Goal: Task Accomplishment & Management: Manage account settings

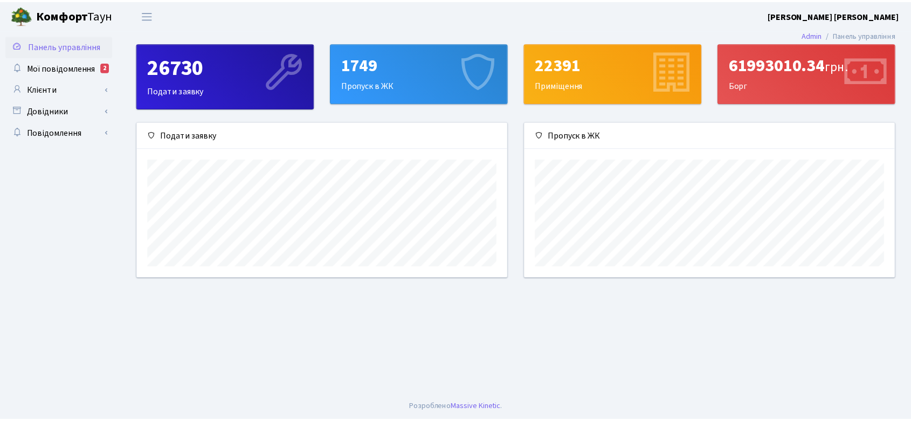
scroll to position [155, 374]
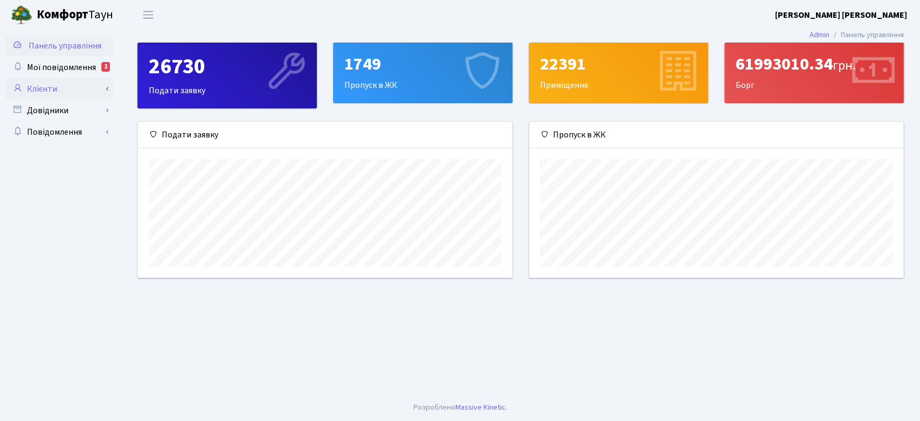
click at [56, 89] on link "Клієнти" at bounding box center [59, 89] width 108 height 22
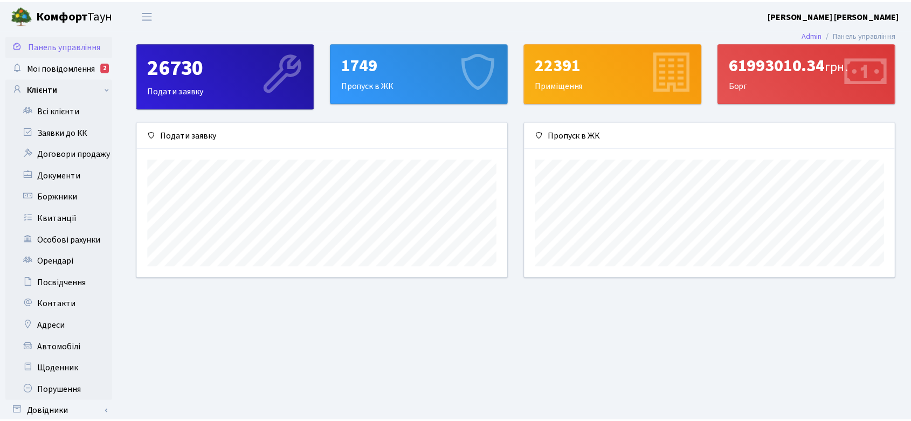
scroll to position [538680, 538466]
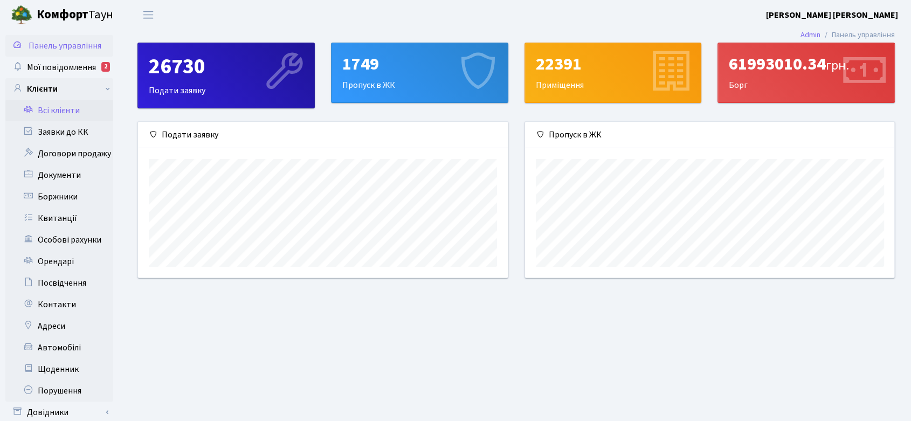
click at [68, 109] on link "Всі клієнти" at bounding box center [59, 111] width 108 height 22
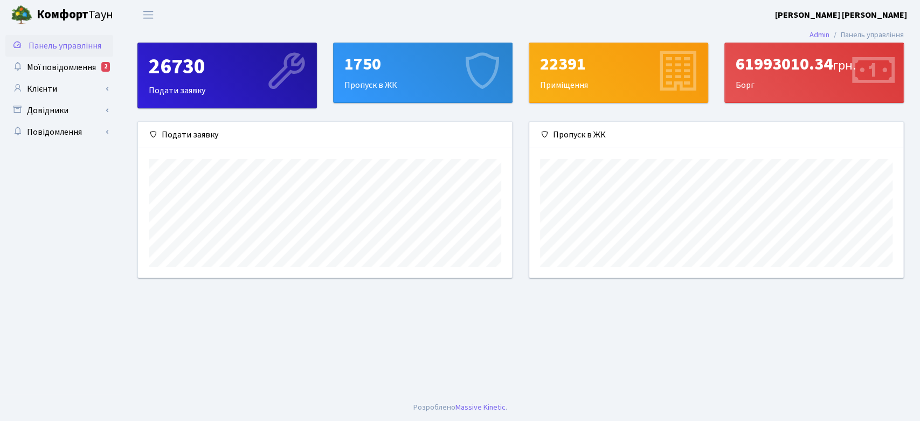
scroll to position [155, 374]
click at [78, 65] on span "Мої повідомлення" at bounding box center [61, 67] width 69 height 12
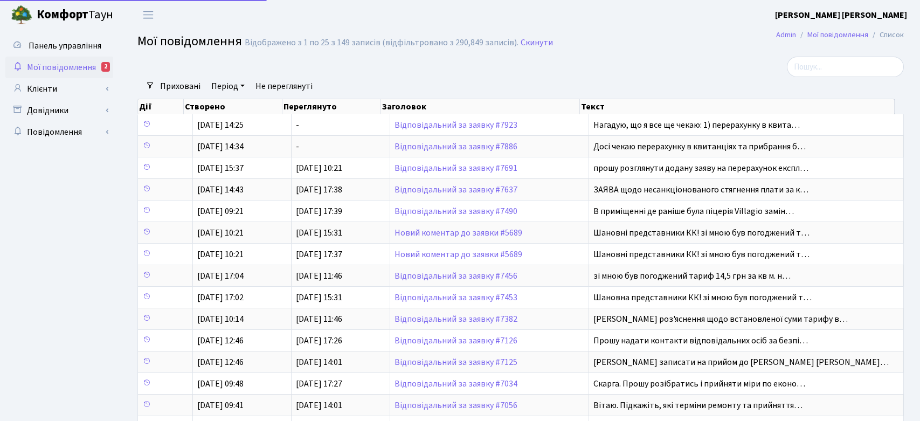
select select "25"
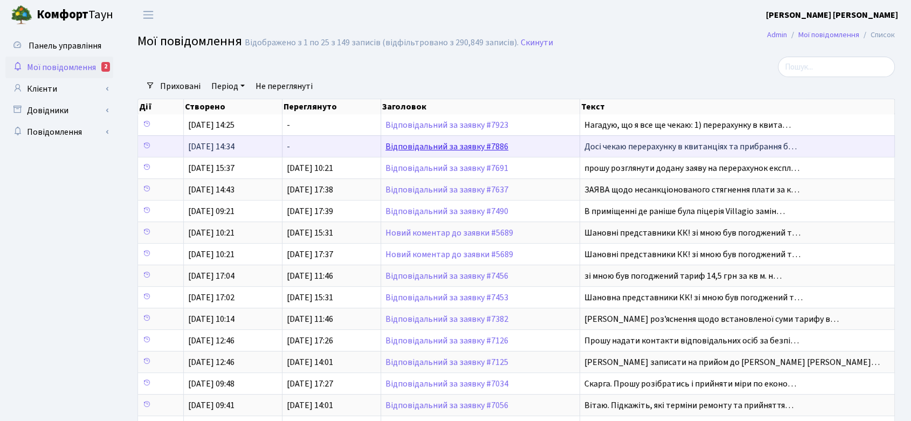
click at [481, 142] on link "Відповідальний за заявку #7886" at bounding box center [446, 147] width 123 height 12
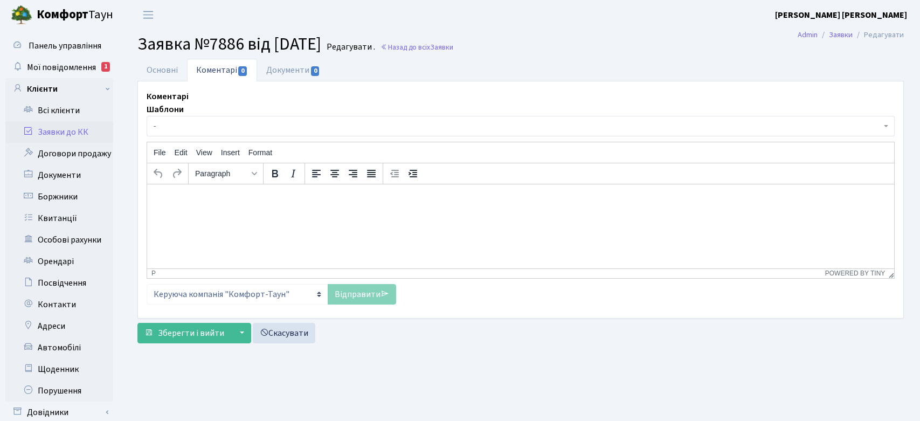
select select "20066"
select select "55"
click at [163, 71] on link "Основні" at bounding box center [162, 70] width 50 height 22
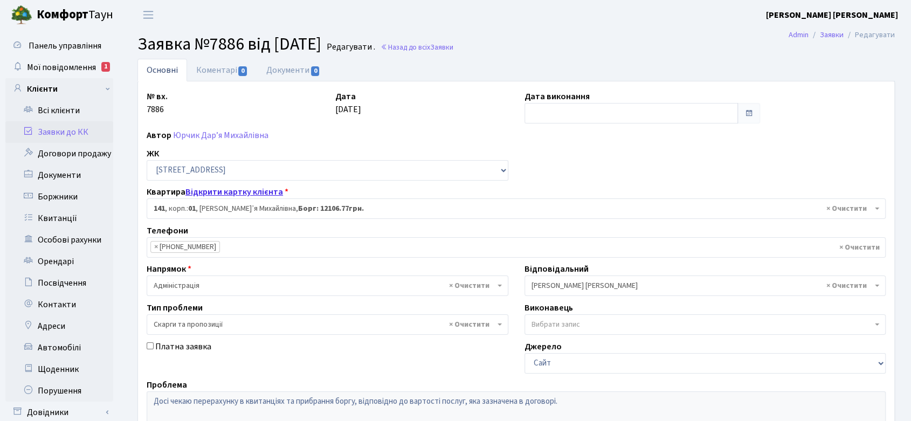
click at [218, 191] on link "Відкрити картку клієнта" at bounding box center [234, 192] width 98 height 12
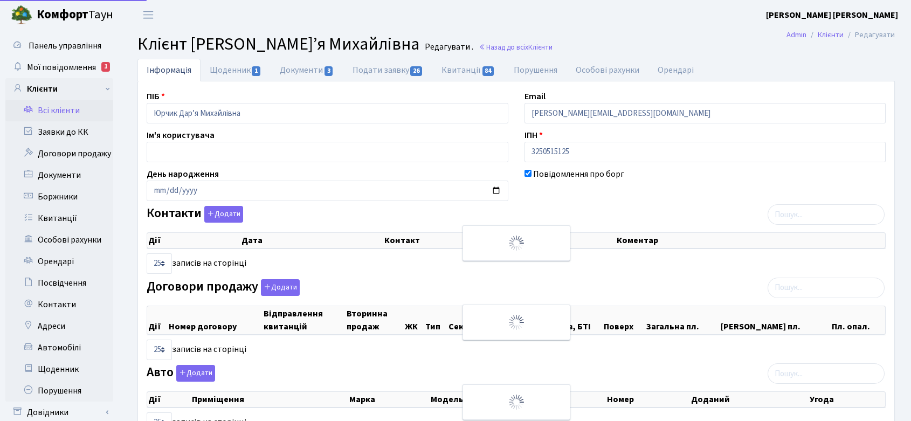
select select "25"
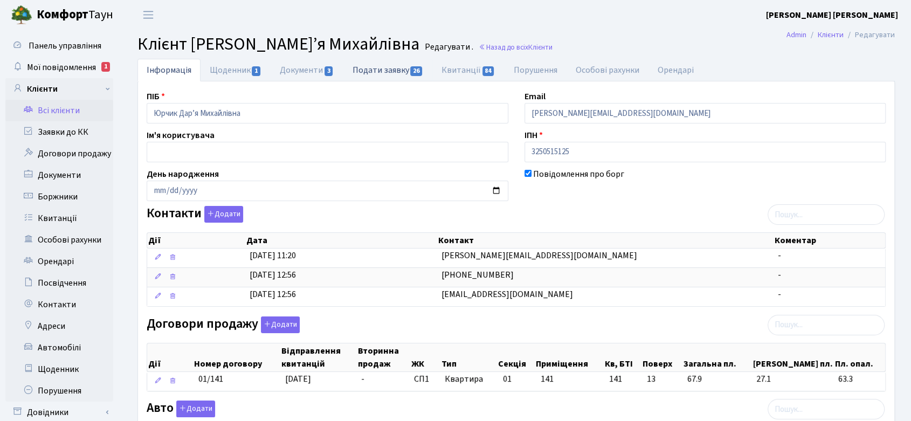
click at [395, 70] on link "Подати заявку 26" at bounding box center [387, 70] width 89 height 22
select select "25"
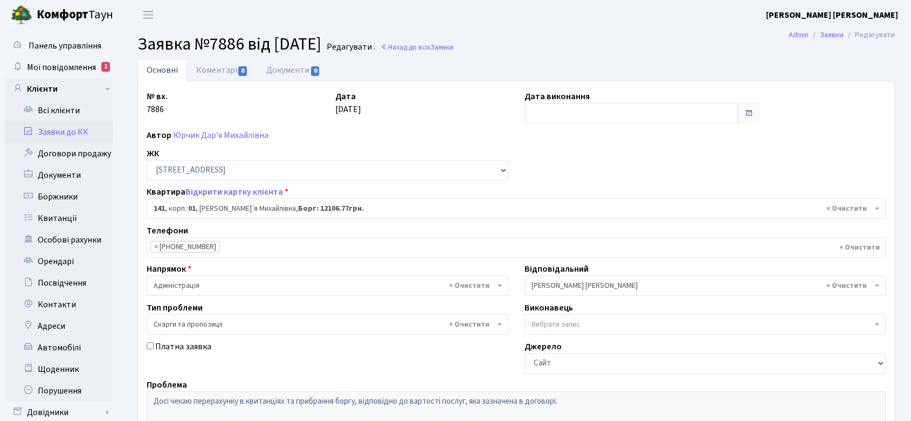
select select "20066"
select select "55"
click at [247, 189] on link "Відкрити картку клієнта" at bounding box center [234, 192] width 98 height 12
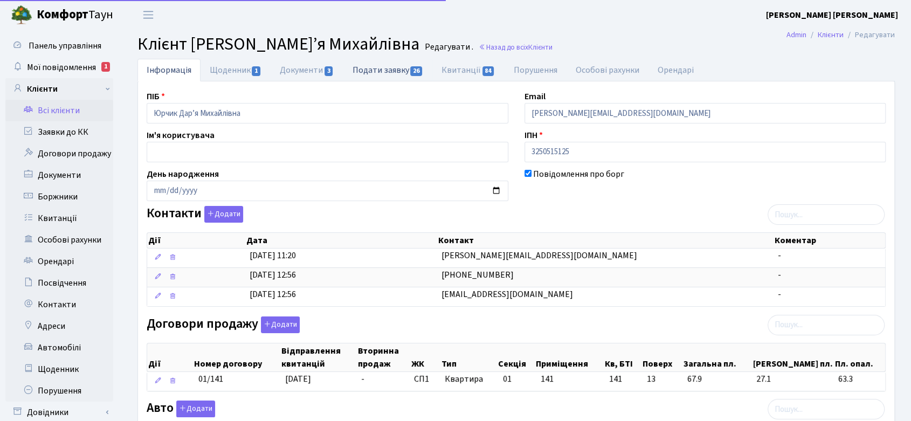
click at [384, 72] on link "Подати заявку 26" at bounding box center [387, 70] width 89 height 22
select select "25"
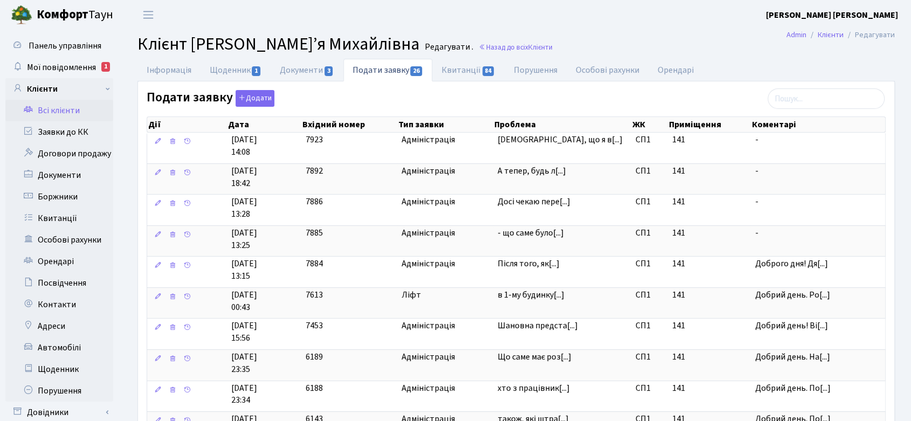
click at [526, 264] on div "Після того, як в 1-му будинку вантажний ліфт (який спускається в підвал) зламав…" at bounding box center [566, 202] width 108 height 129
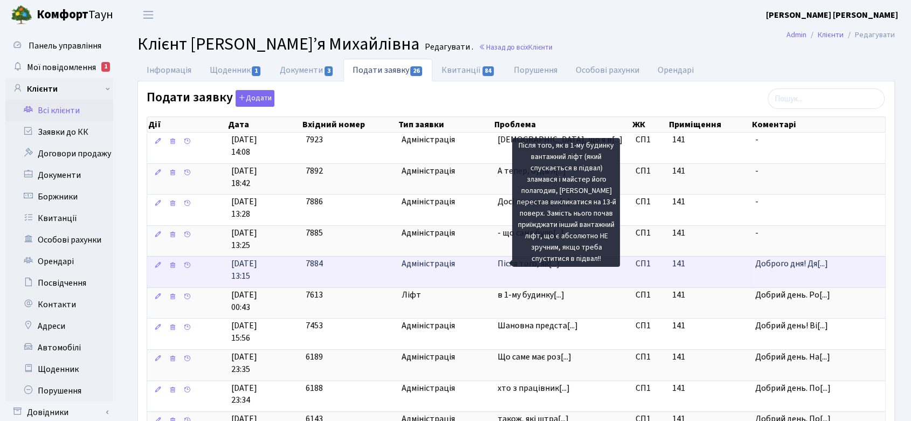
click at [507, 262] on span "Після того, як[...]" at bounding box center [528, 264] width 62 height 12
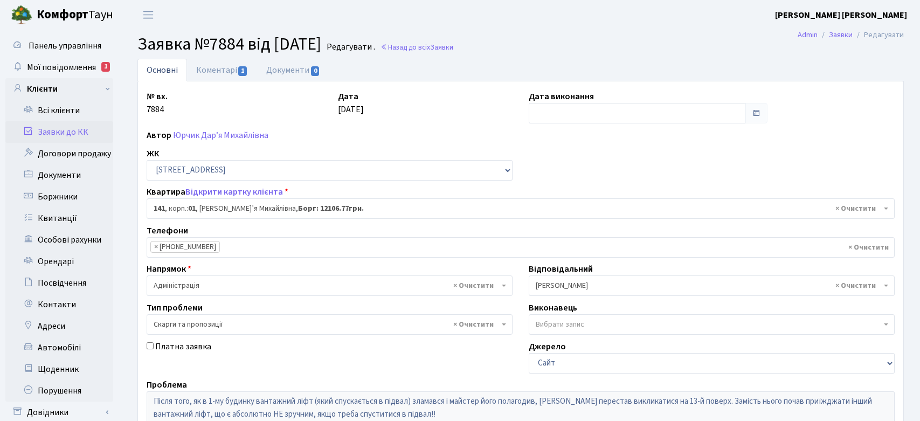
select select "20066"
select select "55"
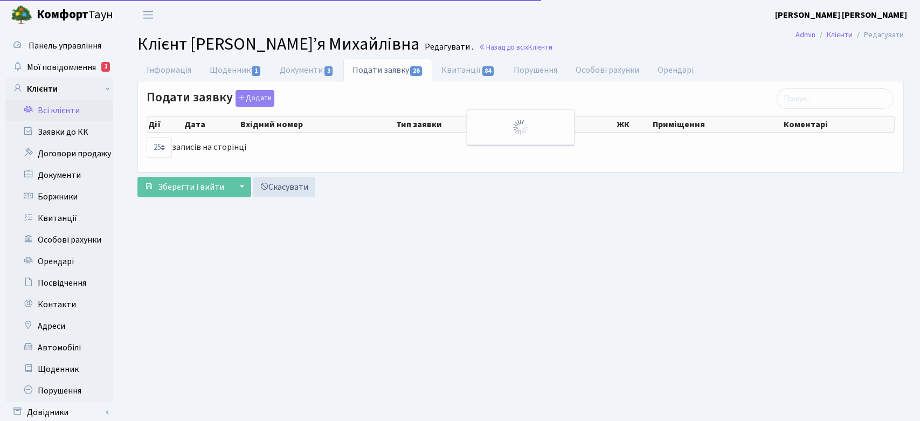
select select "25"
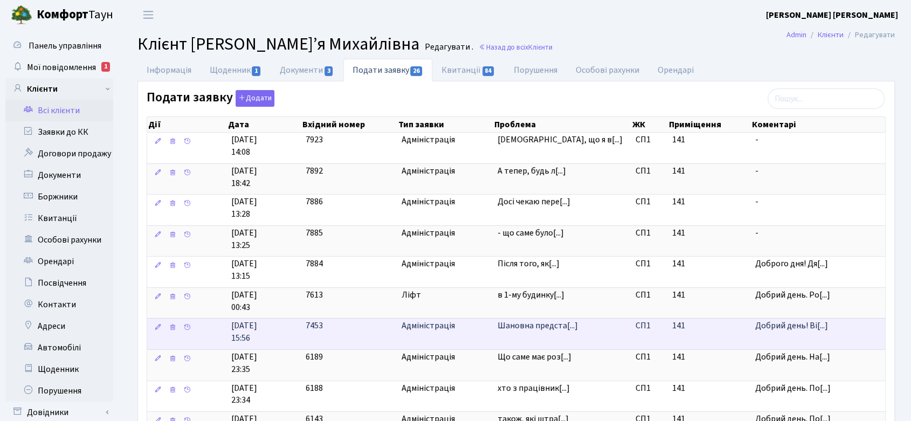
click at [434, 326] on span "Адміністрація" at bounding box center [444, 326] width 87 height 12
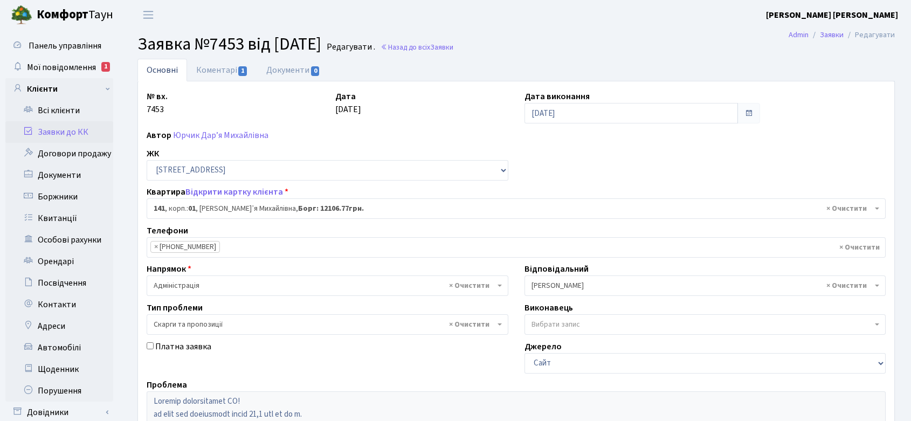
select select "20066"
select select "55"
click at [220, 65] on link "Коментарі 1" at bounding box center [222, 70] width 70 height 22
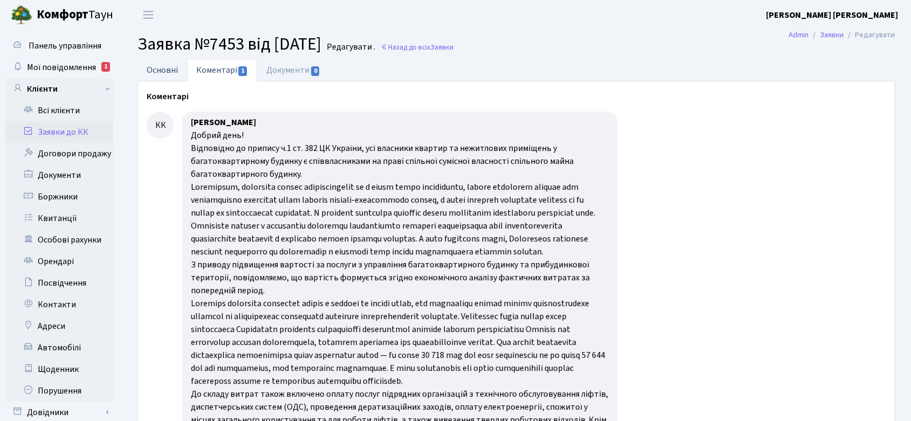
click at [158, 71] on link "Основні" at bounding box center [162, 70] width 50 height 22
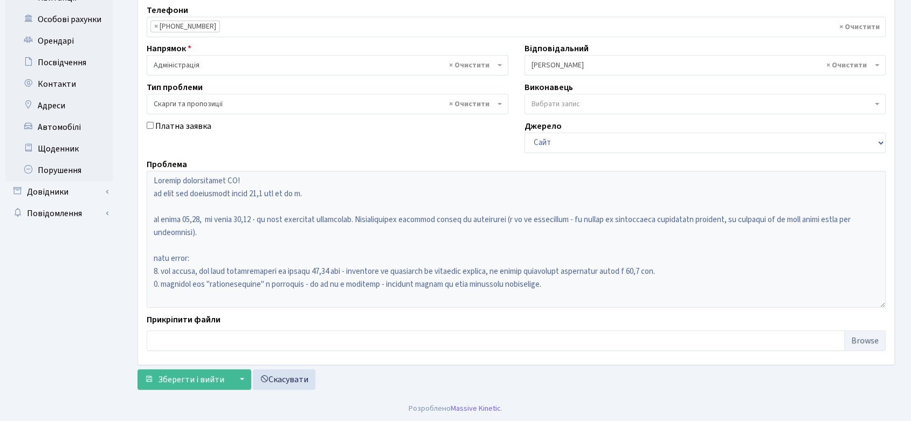
scroll to position [161, 0]
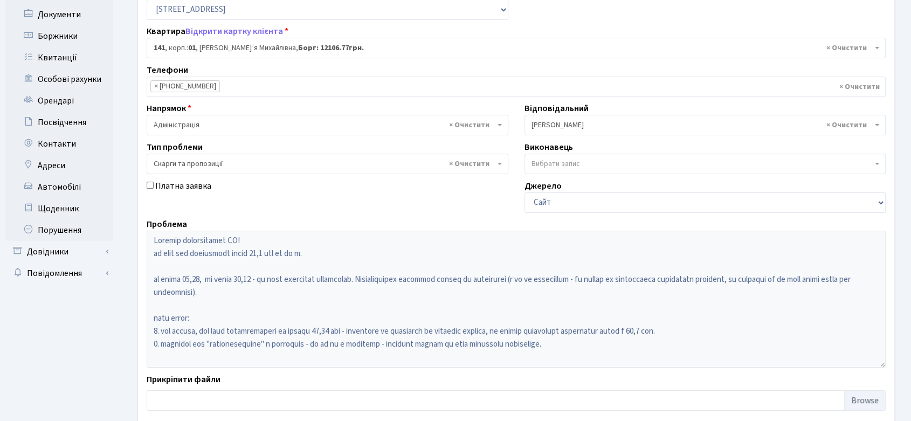
drag, startPoint x: 86, startPoint y: 332, endPoint x: 102, endPoint y: 310, distance: 27.4
click at [86, 332] on ul "Панель управління Мої повідомлення 1 Клієнти" at bounding box center [59, 161] width 108 height 575
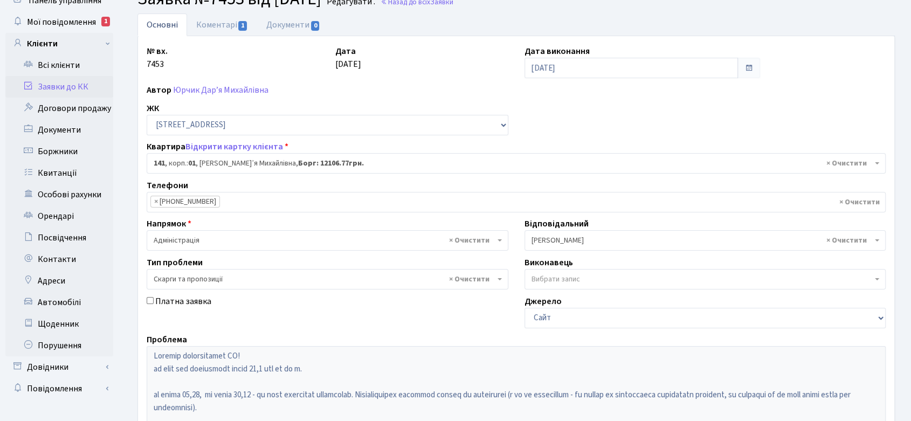
scroll to position [0, 0]
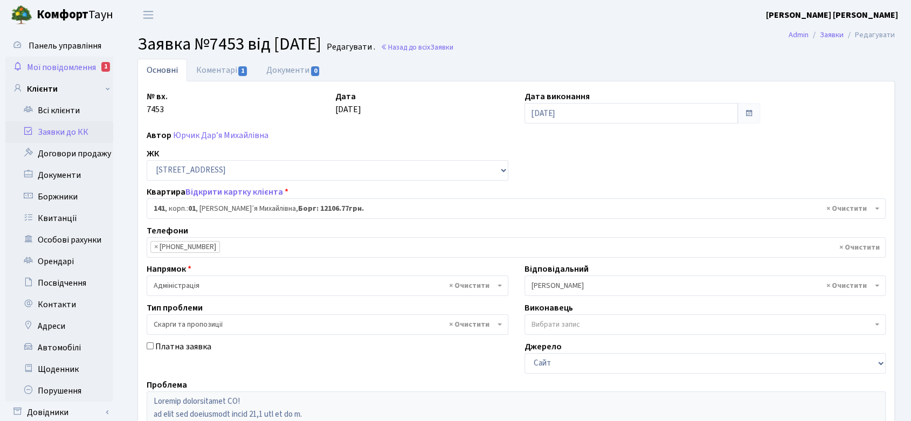
click at [77, 63] on span "Мої повідомлення" at bounding box center [61, 67] width 69 height 12
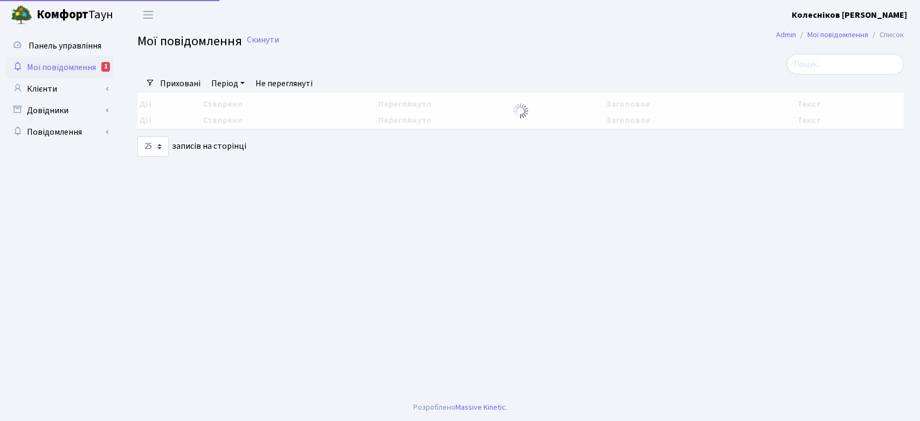
select select "25"
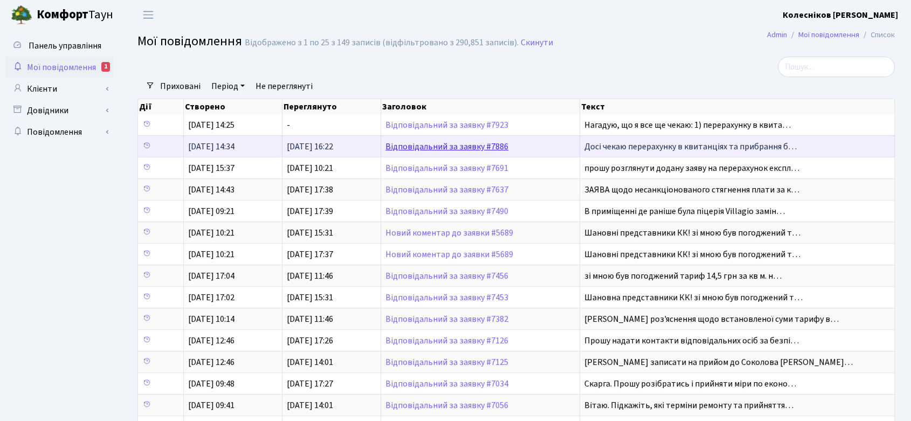
click at [422, 147] on link "Відповідальний за заявку #7886" at bounding box center [446, 147] width 123 height 12
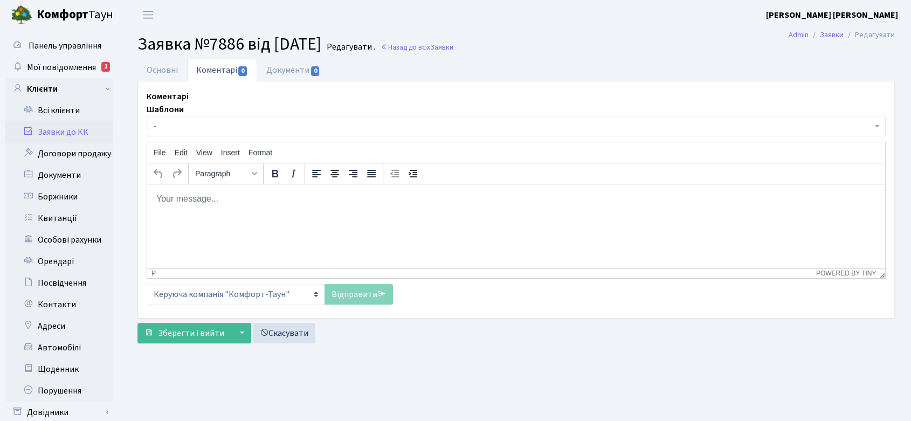
click at [210, 198] on body "Rich Text Area. Press ALT-0 for help." at bounding box center [516, 199] width 720 height 12
paste body "Rich Text Area. Press ALT-0 for help."
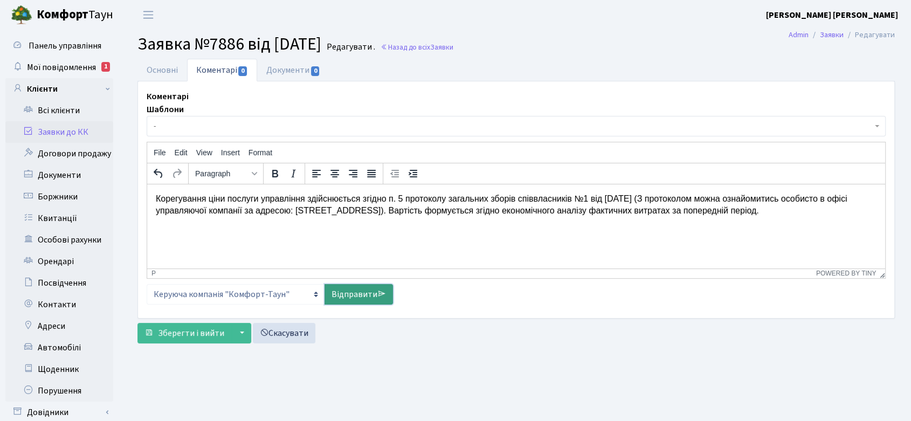
click at [364, 292] on link "Відправити" at bounding box center [358, 294] width 68 height 20
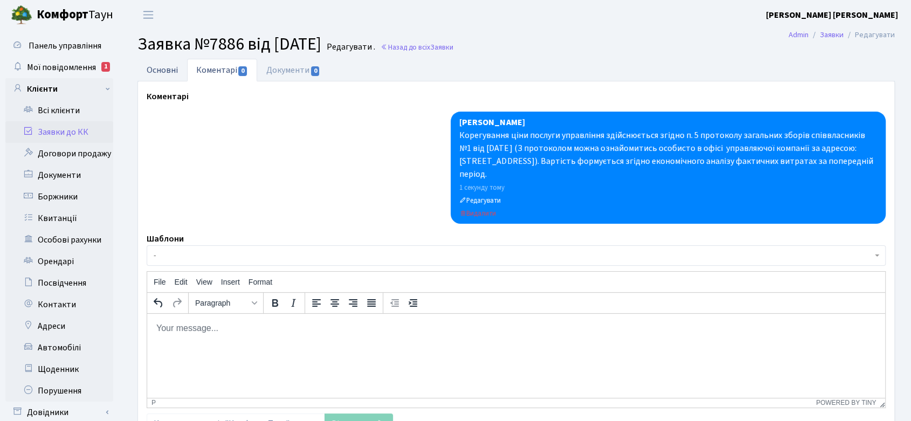
click at [172, 71] on link "Основні" at bounding box center [162, 70] width 50 height 22
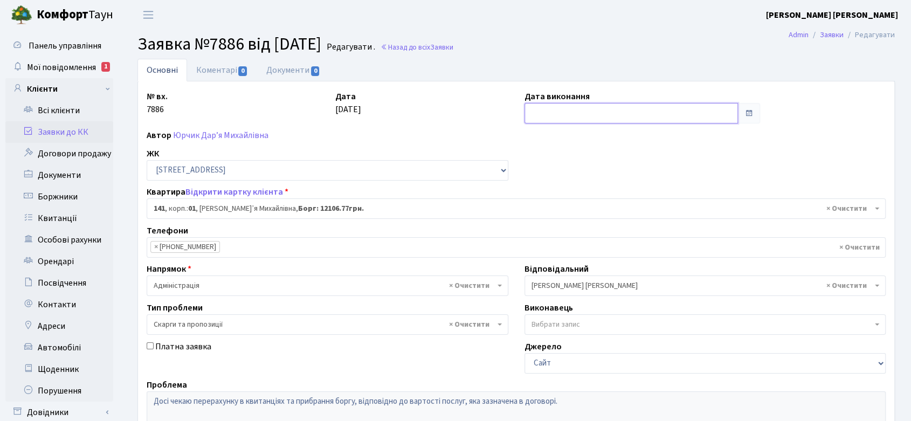
click at [627, 117] on input "text" at bounding box center [630, 113] width 213 height 20
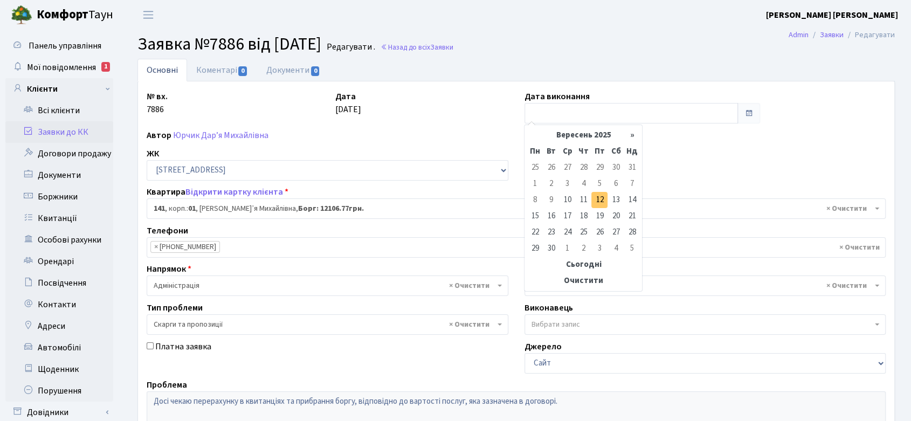
click at [600, 199] on td "12" at bounding box center [599, 200] width 16 height 16
type input "[DATE]"
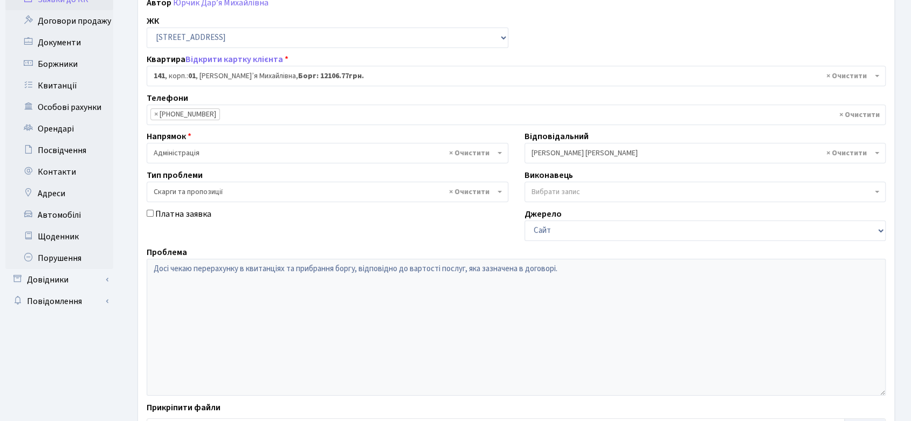
scroll to position [220, 0]
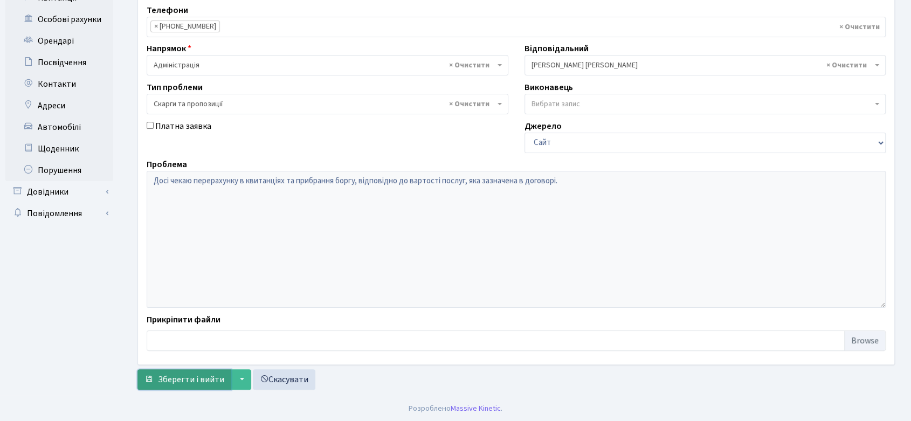
click at [207, 378] on span "Зберегти і вийти" at bounding box center [191, 379] width 66 height 12
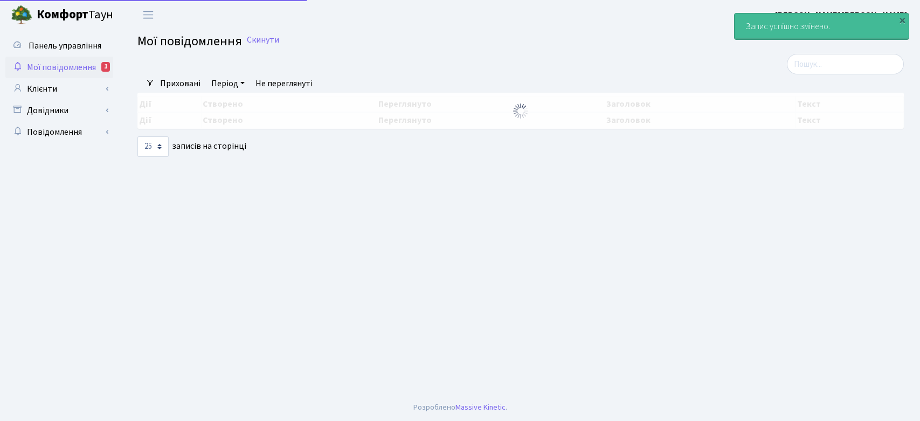
select select "25"
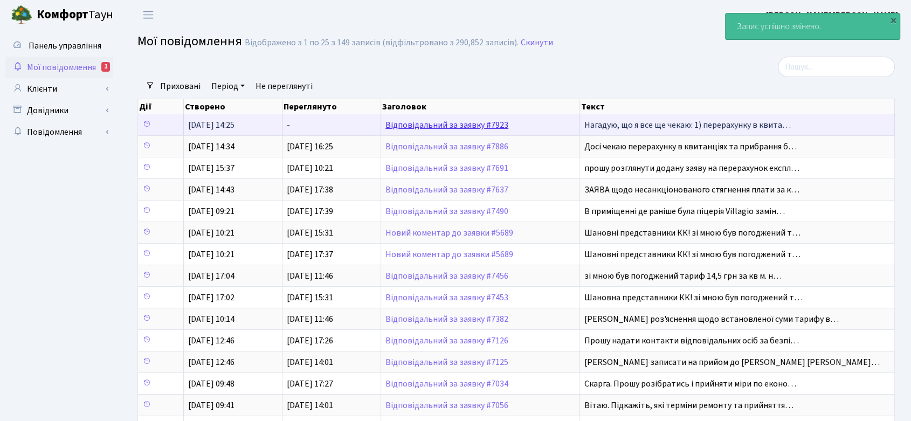
click at [453, 128] on link "Відповідальний за заявку #7923" at bounding box center [446, 125] width 123 height 12
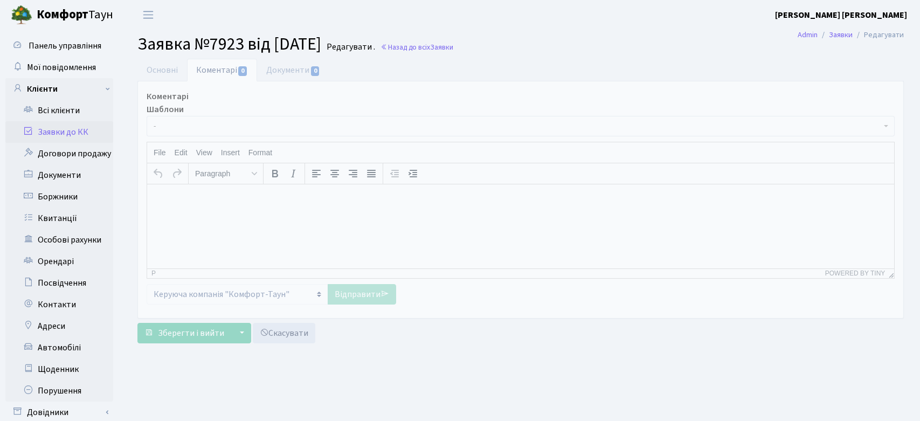
select select "20066"
select select "55"
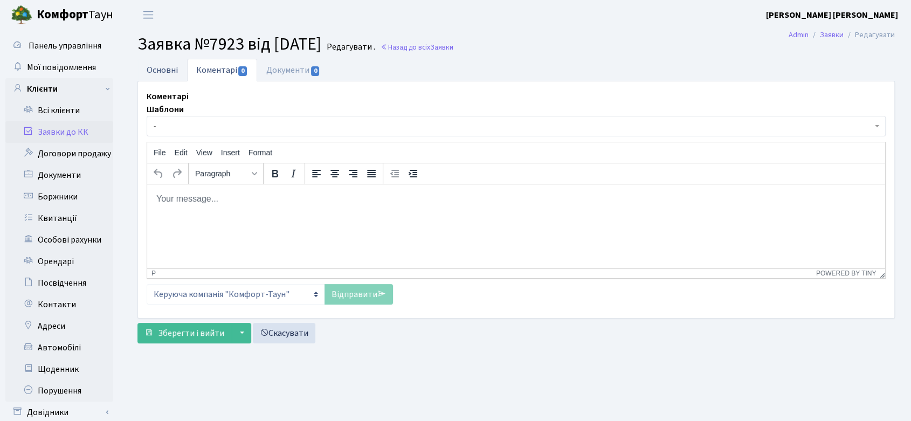
click at [161, 67] on link "Основні" at bounding box center [162, 70] width 50 height 22
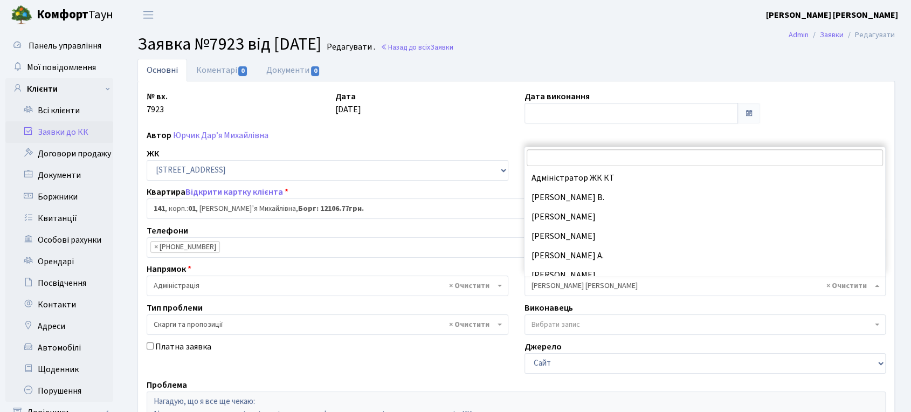
click at [596, 283] on span "× [PERSON_NAME] [PERSON_NAME]" at bounding box center [701, 285] width 341 height 11
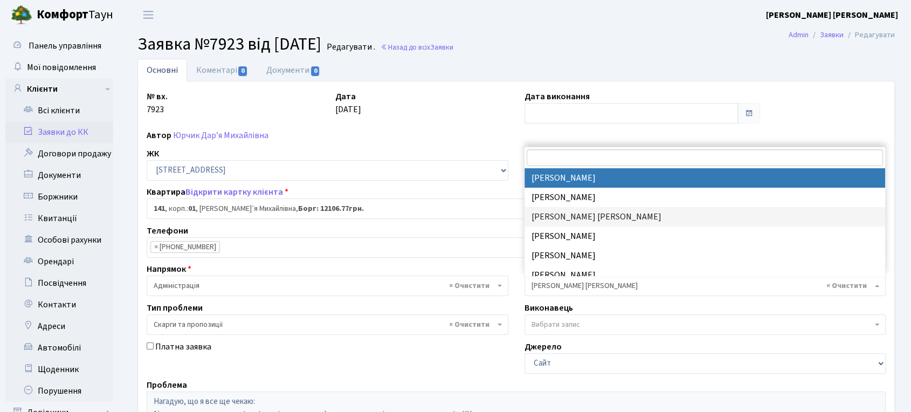
click at [571, 158] on input "search" at bounding box center [704, 157] width 356 height 17
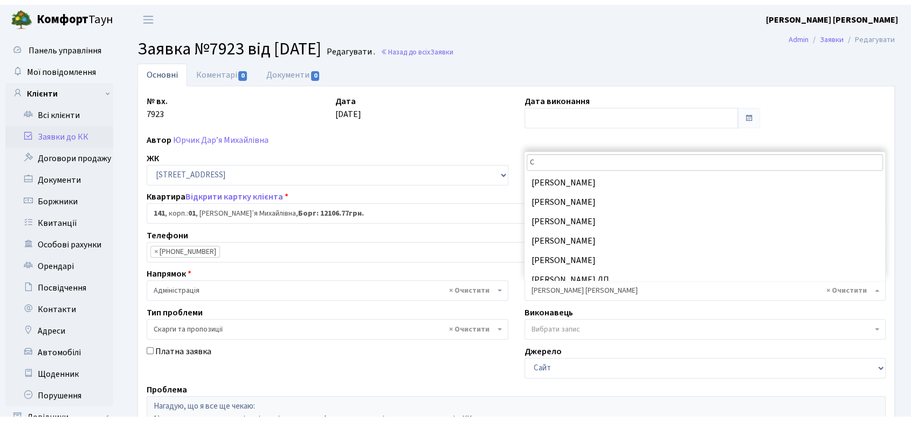
scroll to position [0, 0]
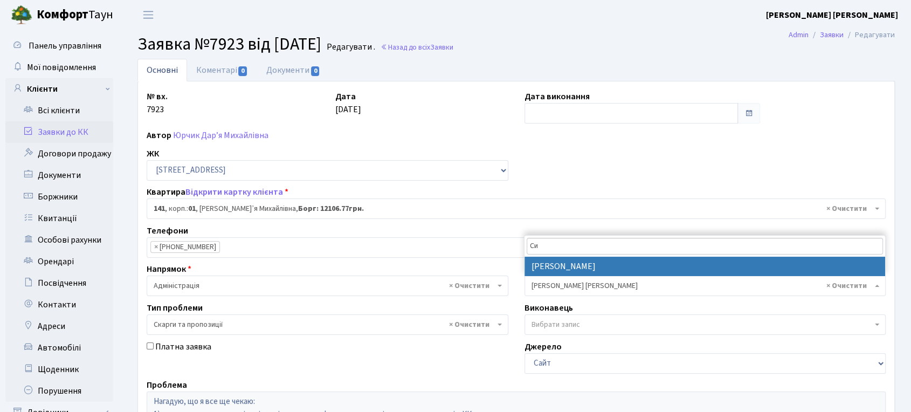
type input "Си"
select select "85"
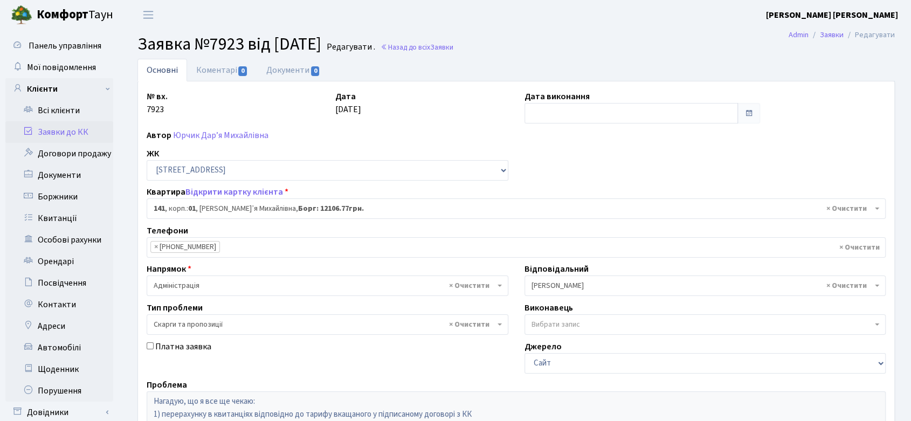
drag, startPoint x: 137, startPoint y: 43, endPoint x: 351, endPoint y: 45, distance: 213.4
click at [351, 45] on h2 "Заявка №7923 від [DATE] Редагувати . Назад до всіх Заявки" at bounding box center [515, 44] width 757 height 20
copy span "Заявка №7923 від [DATE]"
click at [63, 130] on link "Заявки до КК" at bounding box center [59, 132] width 108 height 22
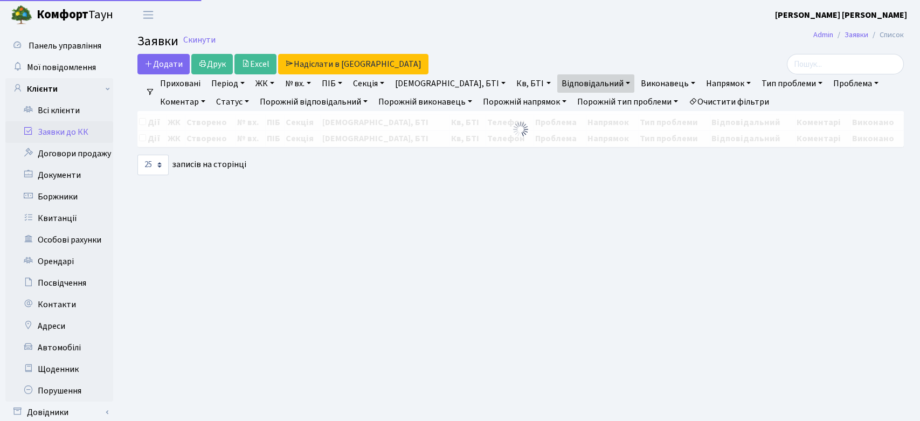
select select "25"
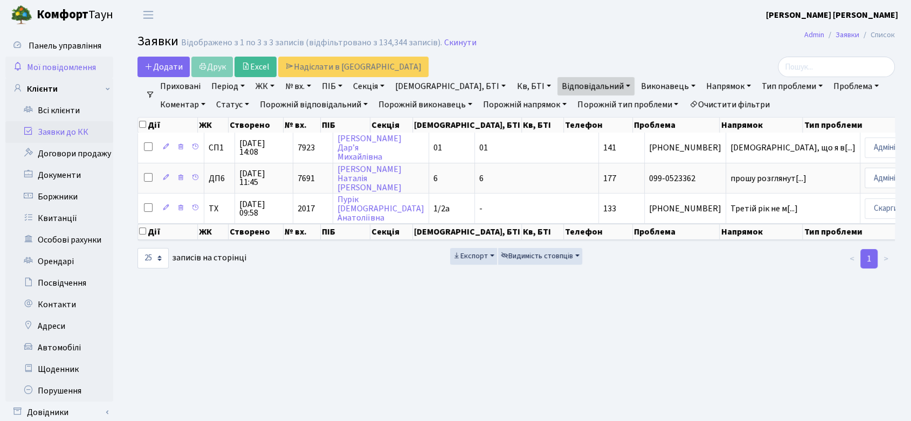
click at [64, 64] on span "Мої повідомлення" at bounding box center [61, 67] width 69 height 12
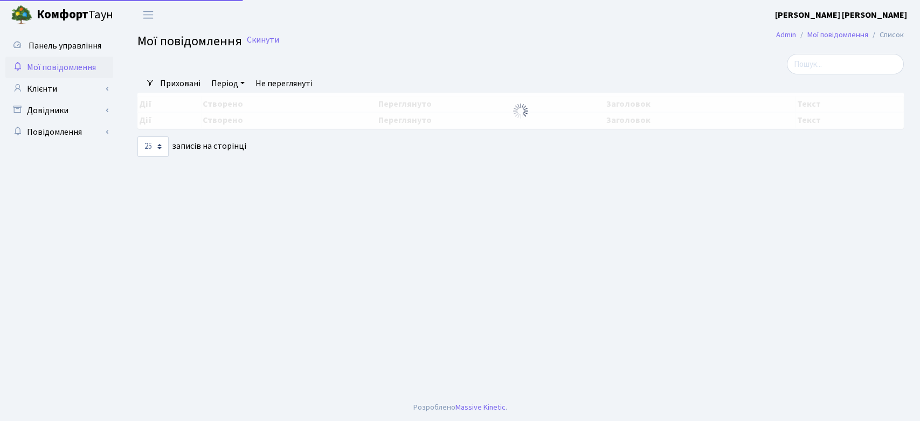
select select "25"
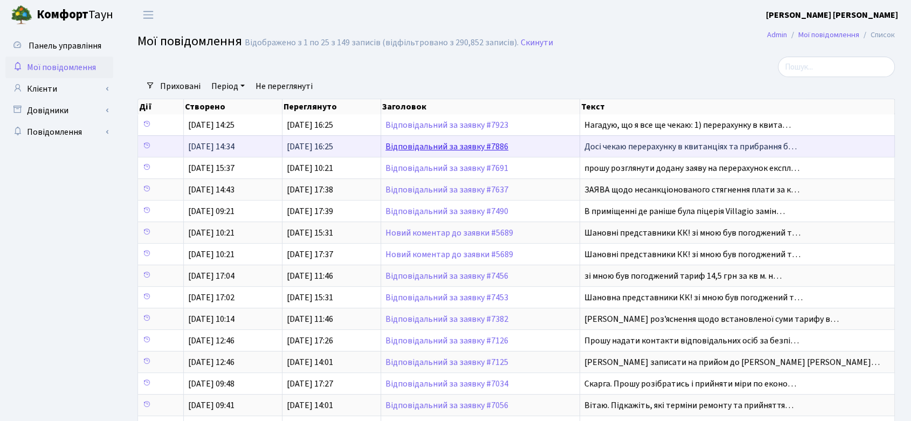
click at [473, 145] on link "Відповідальний за заявку #7886" at bounding box center [446, 147] width 123 height 12
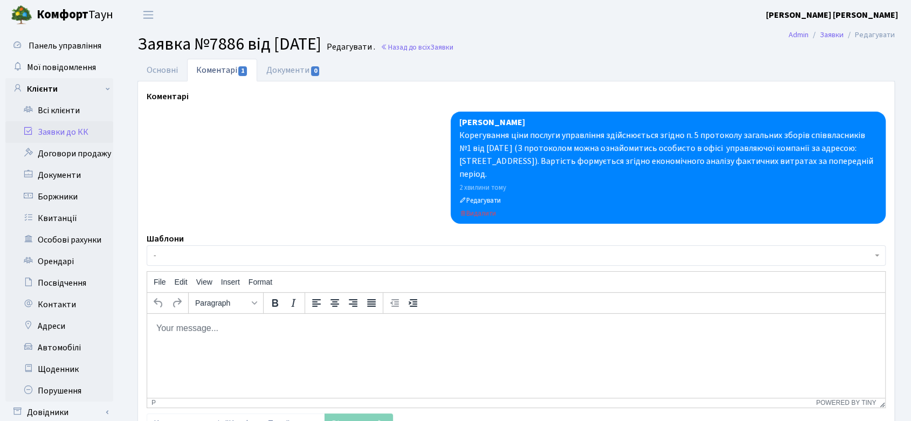
drag, startPoint x: 459, startPoint y: 132, endPoint x: 517, endPoint y: 174, distance: 71.8
click at [517, 174] on div "Корегування ціни послуги управління здійснюється згідно п. 5 протоколу загальни…" at bounding box center [668, 155] width 418 height 52
copy div "Корегування ціни послуги управління здійснюється згідно п. 5 протоколу загальни…"
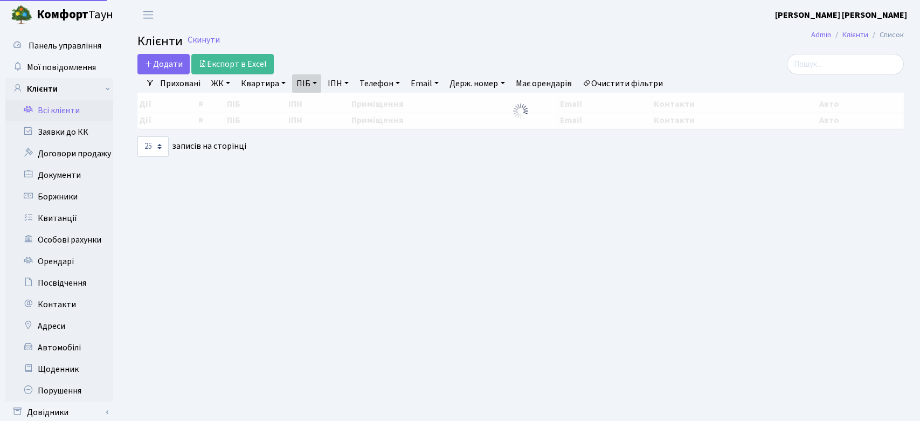
select select "25"
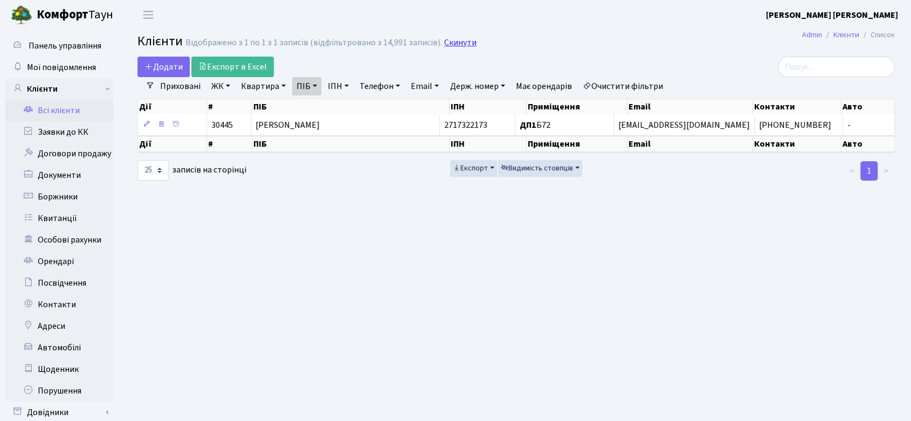
click at [447, 43] on link "Скинути" at bounding box center [460, 43] width 32 height 10
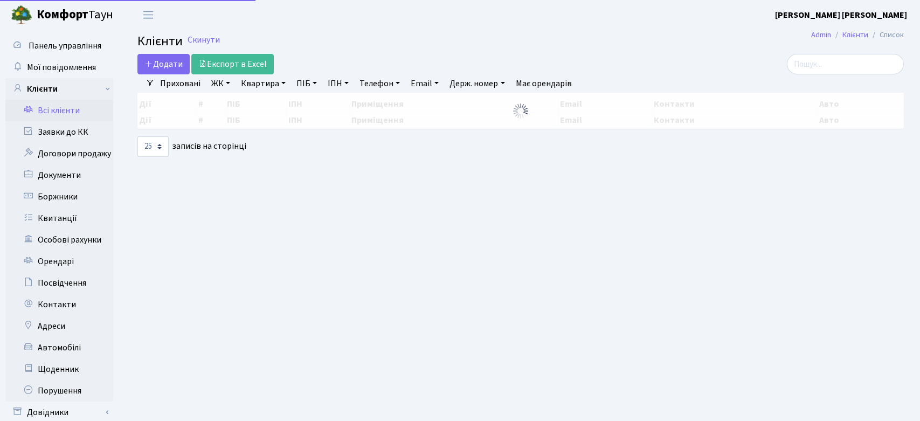
select select "25"
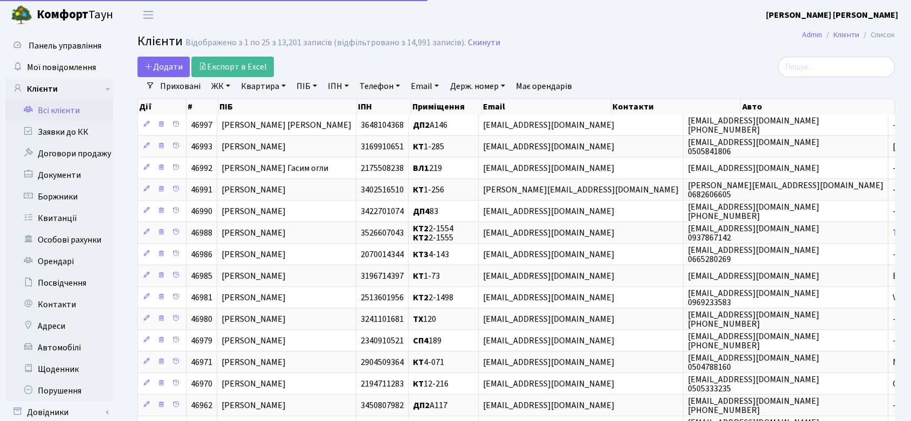
click at [219, 81] on link "ЖК" at bounding box center [220, 86] width 27 height 18
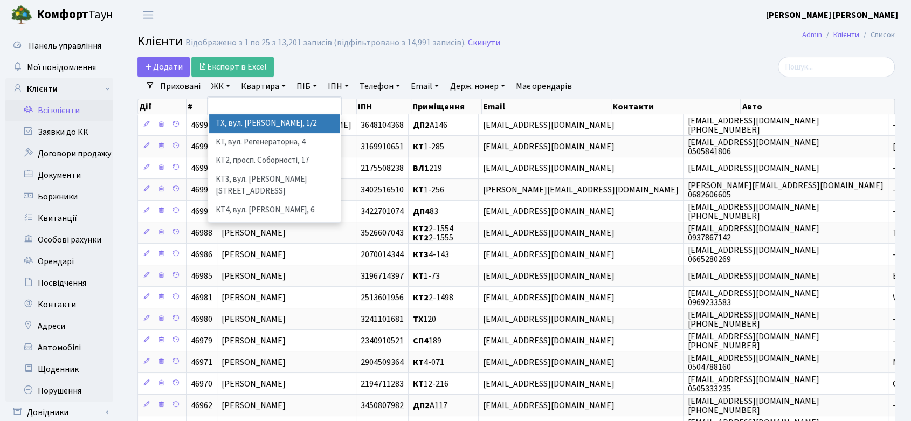
click at [235, 120] on li "ТХ, вул. [PERSON_NAME], 1/2" at bounding box center [274, 123] width 130 height 19
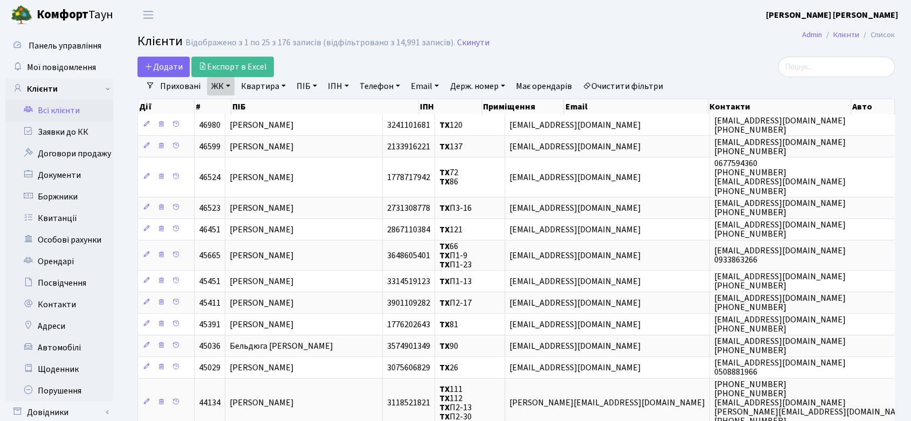
click at [311, 81] on link "ПІБ" at bounding box center [306, 86] width 29 height 18
type input "кошелева"
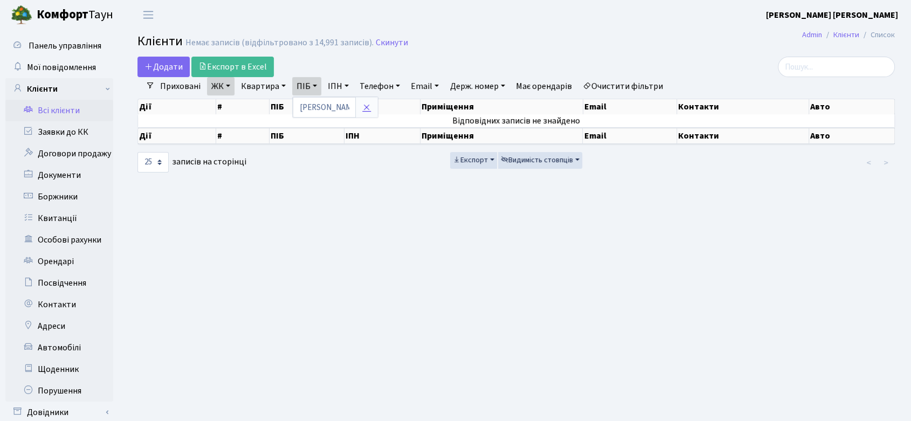
drag, startPoint x: 370, startPoint y: 107, endPoint x: 368, endPoint y: 102, distance: 5.6
click at [370, 107] on icon at bounding box center [366, 107] width 9 height 9
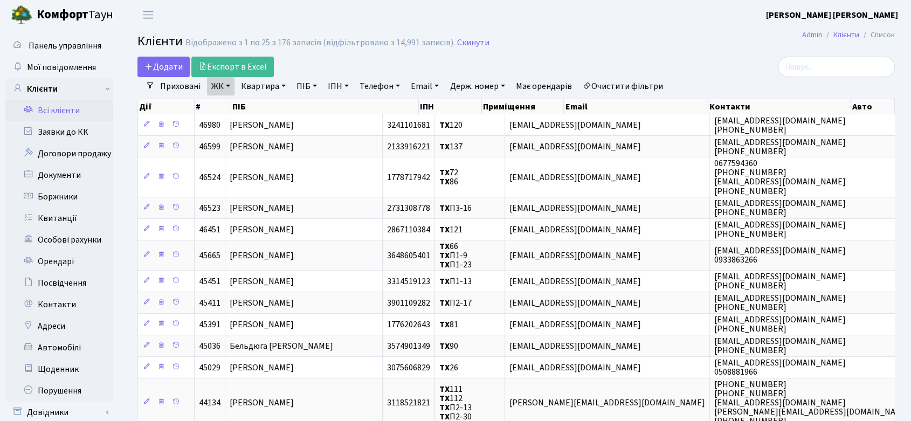
click at [256, 82] on link "Квартира" at bounding box center [263, 86] width 53 height 18
click at [275, 106] on input "text" at bounding box center [268, 107] width 63 height 20
type input "178"
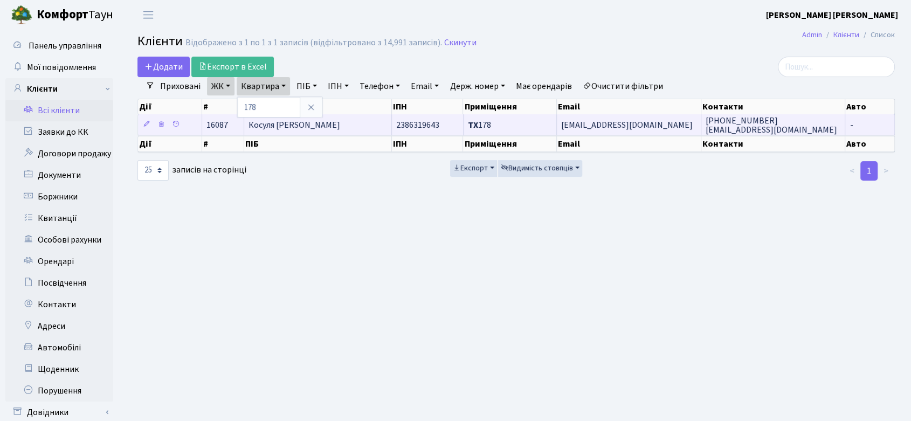
click at [274, 123] on span "Косуля Лариса Валеріївна" at bounding box center [294, 125] width 92 height 12
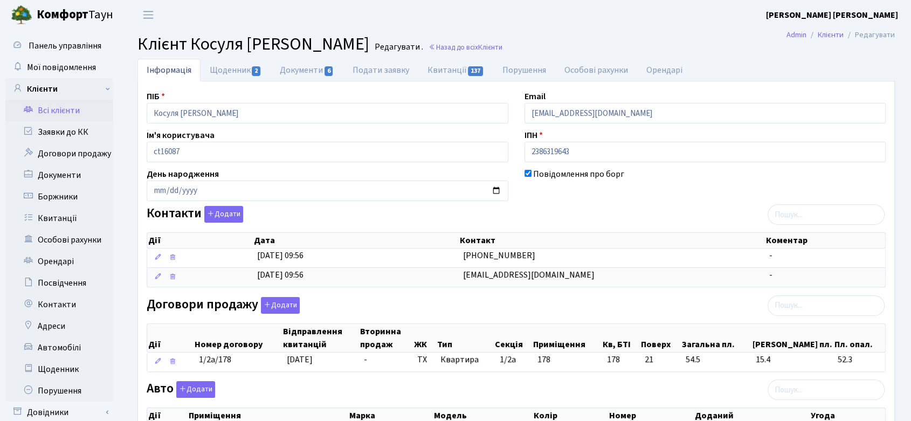
drag, startPoint x: 247, startPoint y: 44, endPoint x: 385, endPoint y: 45, distance: 137.9
click at [369, 45] on span "Клієнт Косуля [PERSON_NAME]" at bounding box center [253, 44] width 232 height 25
copy span "[PERSON_NAME]"
click at [252, 44] on span "Клієнт Косуля Лариса Валеріївна" at bounding box center [253, 44] width 232 height 25
drag, startPoint x: 249, startPoint y: 40, endPoint x: 387, endPoint y: 45, distance: 138.0
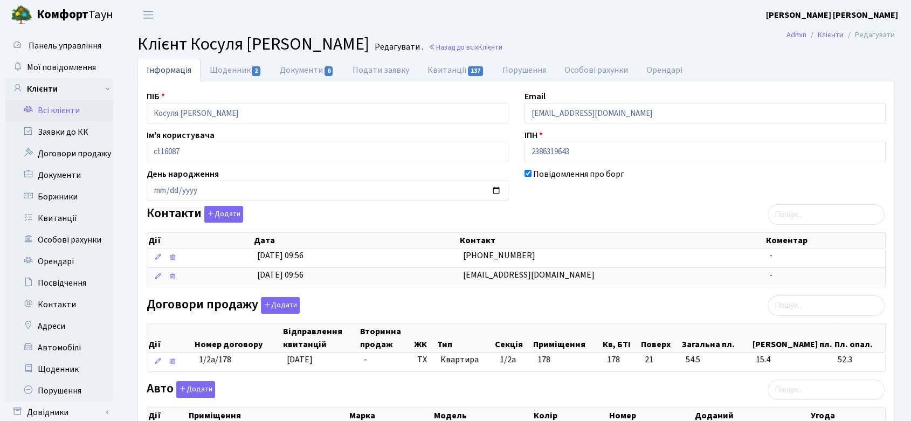
click at [387, 45] on h2 "Клієнт Косуля Лариса Валеріївна Редагувати . Назад до всіх Клієнти" at bounding box center [515, 44] width 757 height 20
click at [72, 128] on link "Заявки до КК" at bounding box center [59, 132] width 108 height 22
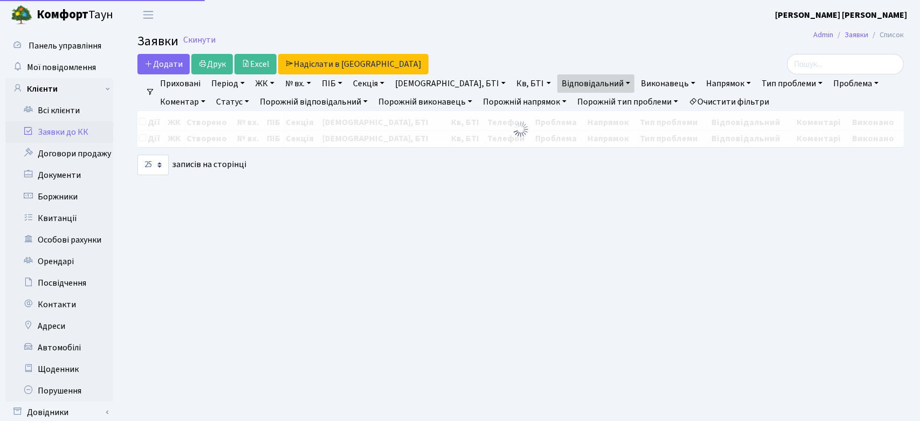
select select "25"
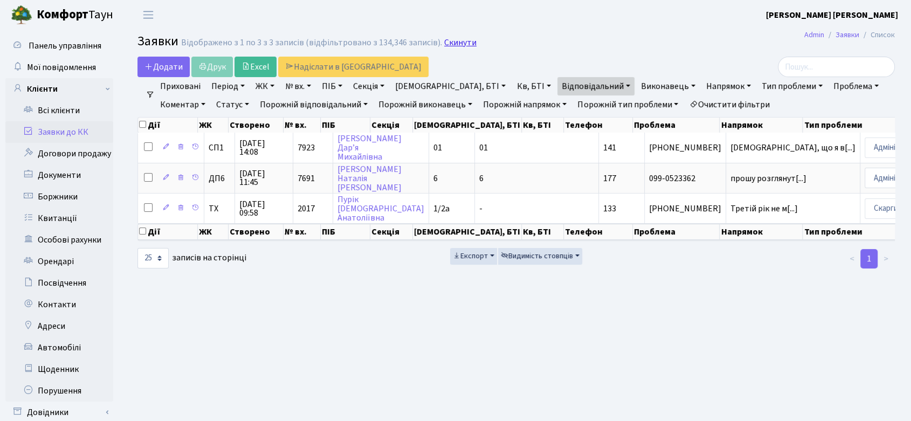
click at [461, 41] on link "Скинути" at bounding box center [460, 43] width 32 height 10
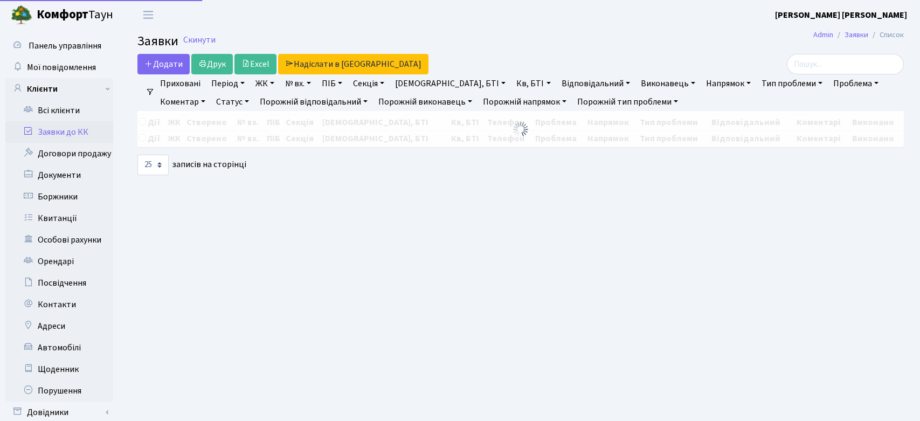
select select "25"
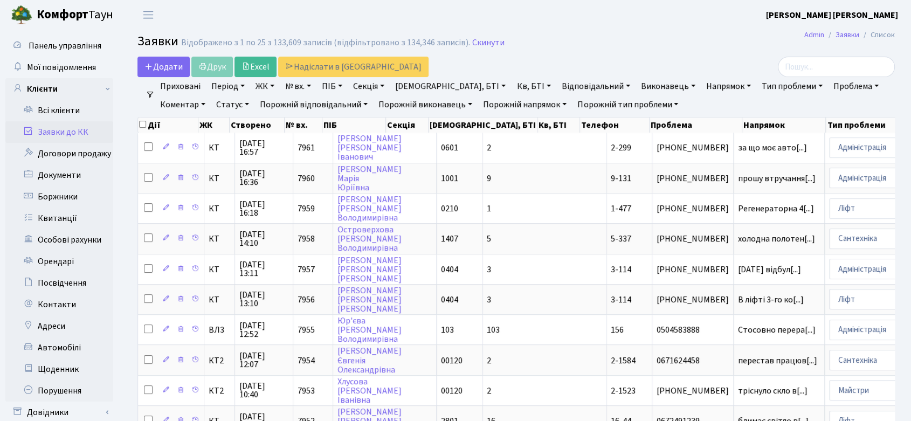
click at [557, 86] on link "Відповідальний" at bounding box center [595, 86] width 77 height 18
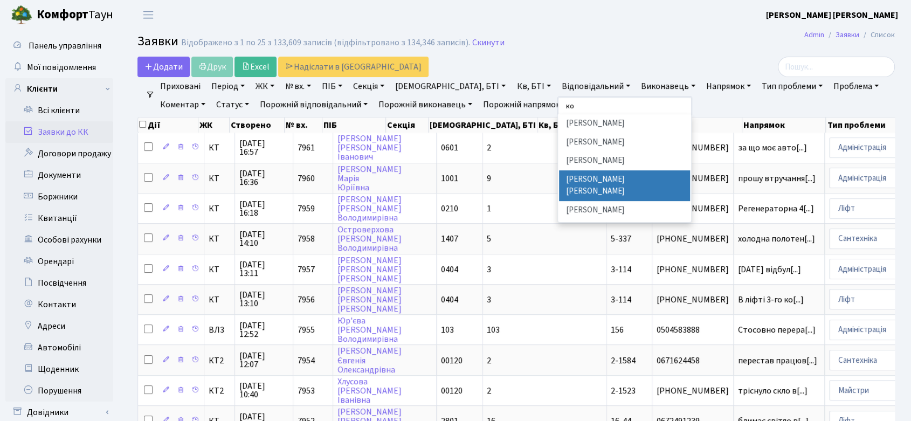
type input "ко"
click at [559, 181] on li "[PERSON_NAME] [PERSON_NAME]" at bounding box center [624, 185] width 130 height 31
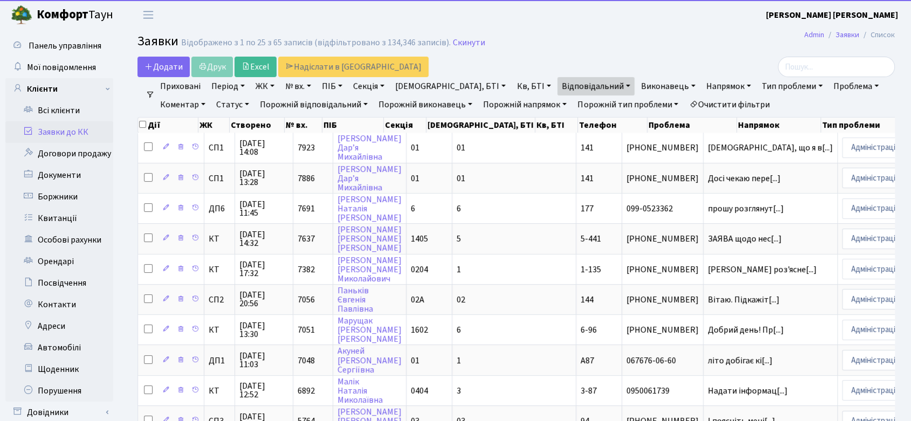
click at [212, 103] on link "Статус" at bounding box center [232, 104] width 41 height 18
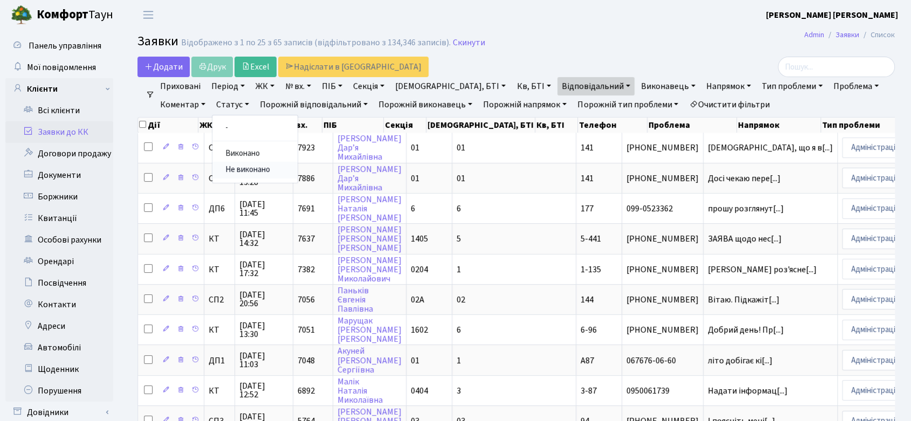
click at [212, 170] on link "Не виконано" at bounding box center [254, 170] width 85 height 17
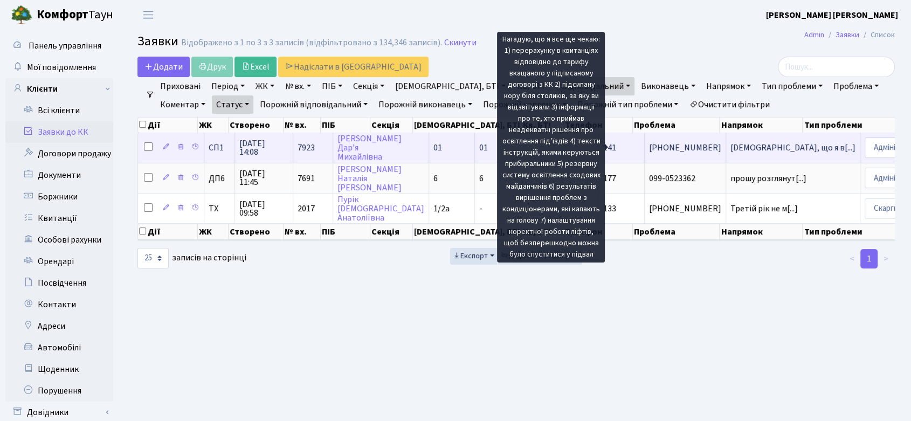
click at [730, 145] on span "[DEMOGRAPHIC_DATA], що я в[...]" at bounding box center [792, 148] width 125 height 12
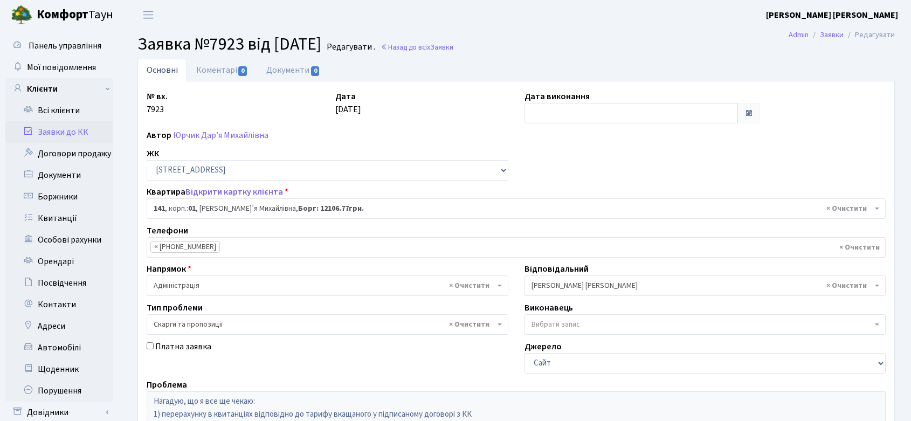
select select "20066"
select select "55"
click at [217, 67] on link "Коментарі 0" at bounding box center [222, 70] width 70 height 22
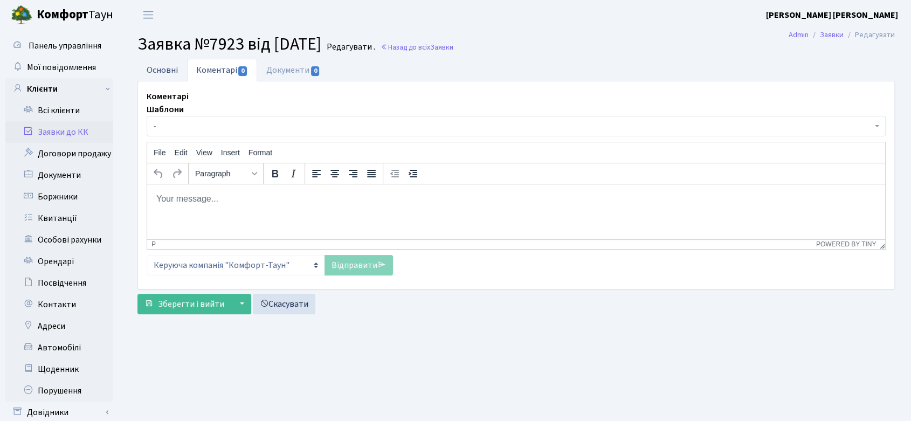
click at [163, 72] on link "Основні" at bounding box center [162, 70] width 50 height 22
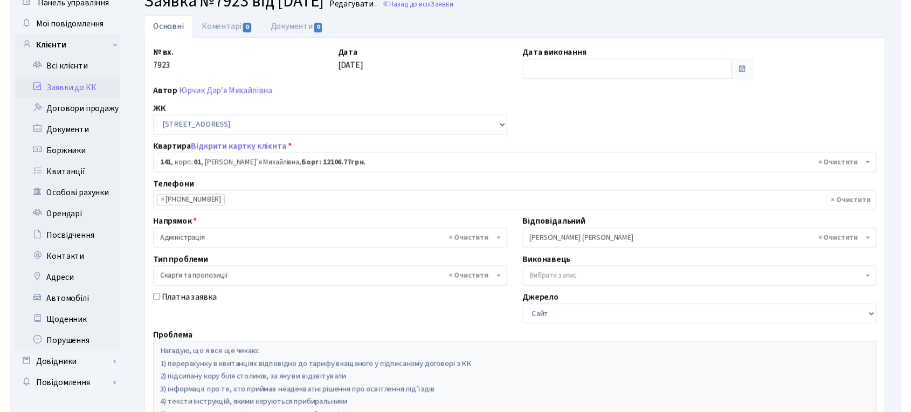
scroll to position [41, 0]
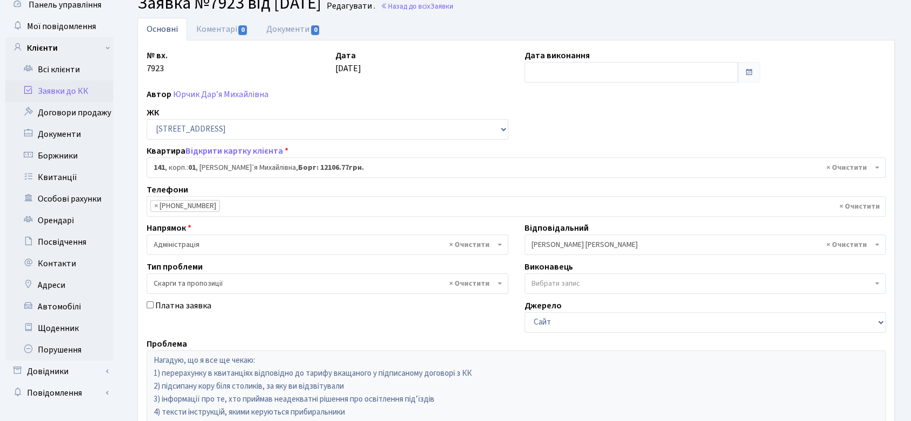
click at [588, 244] on span "× Колесніков В." at bounding box center [701, 244] width 341 height 11
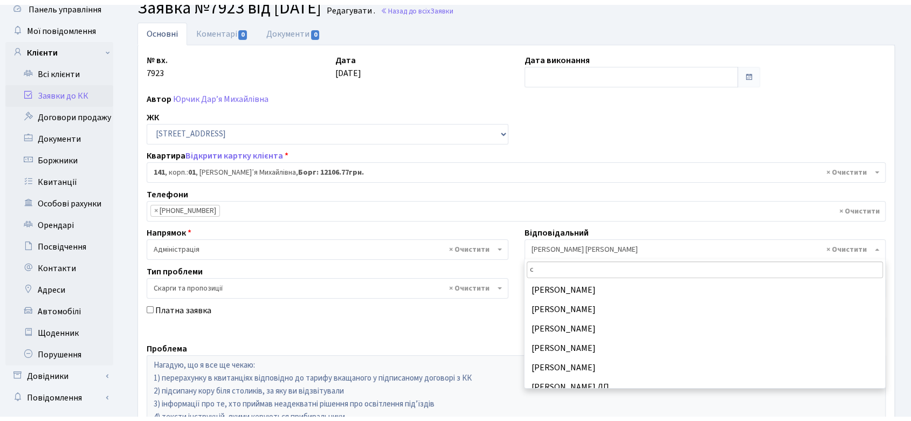
scroll to position [0, 0]
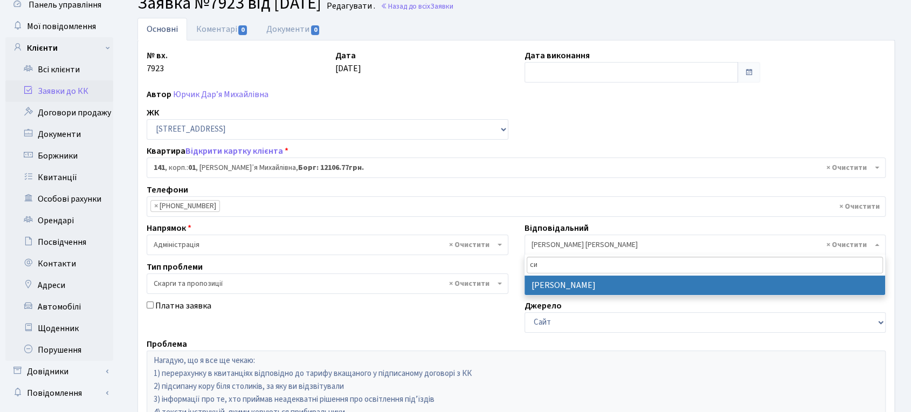
type input "си"
select select "85"
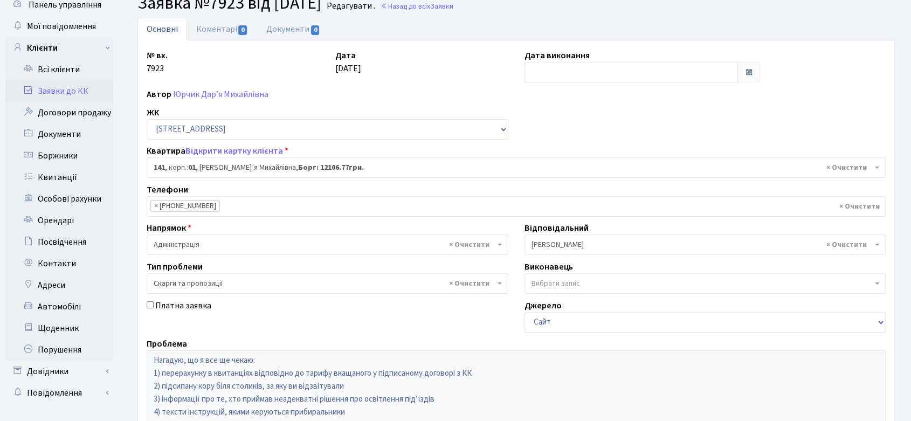
scroll to position [220, 0]
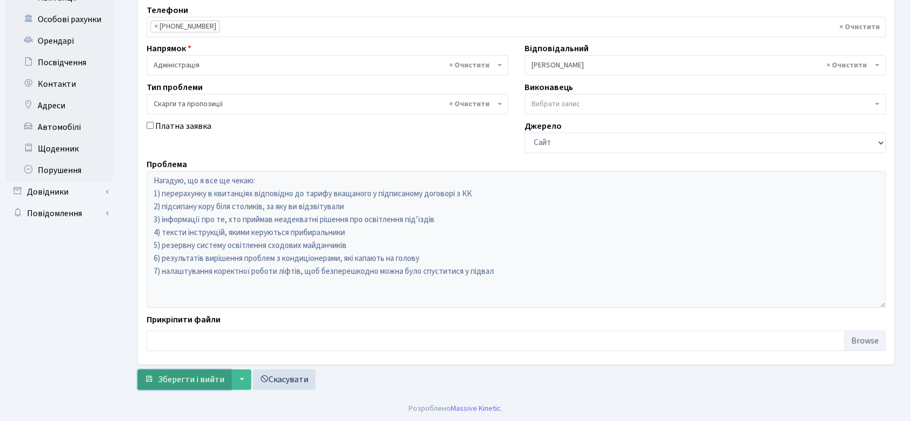
click at [210, 376] on span "Зберегти і вийти" at bounding box center [191, 379] width 66 height 12
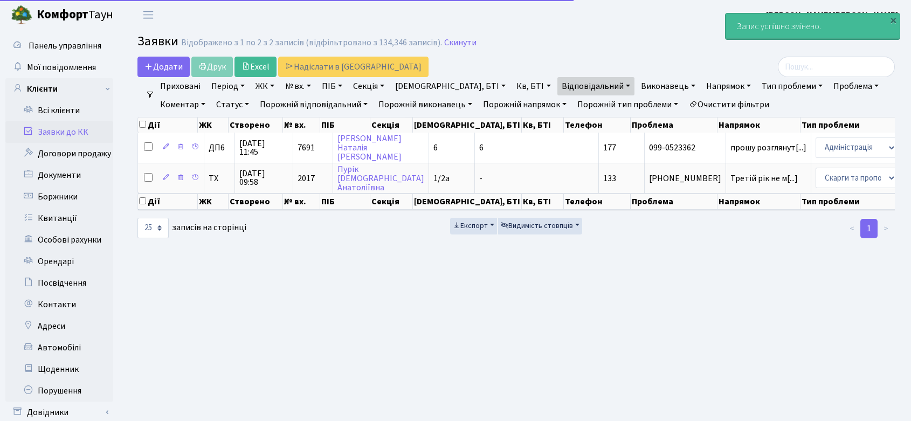
select select "25"
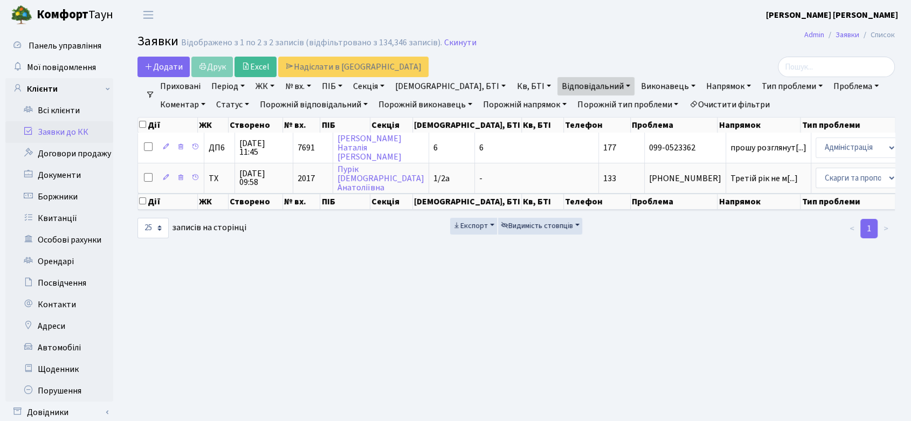
click at [60, 130] on link "Заявки до КК" at bounding box center [59, 132] width 108 height 22
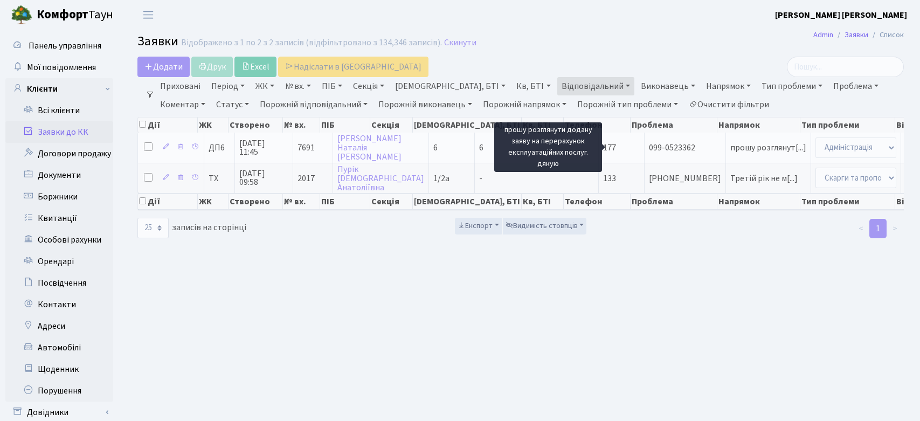
select select "25"
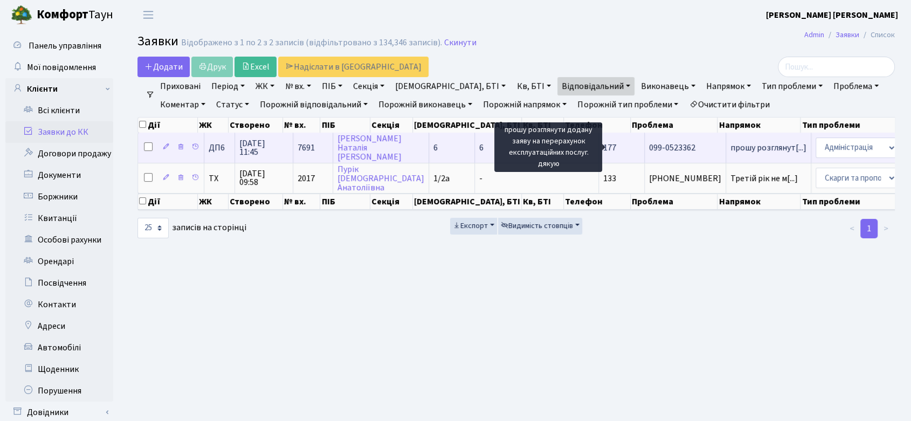
click at [730, 142] on span "прошу розглянут[...]" at bounding box center [768, 148] width 76 height 12
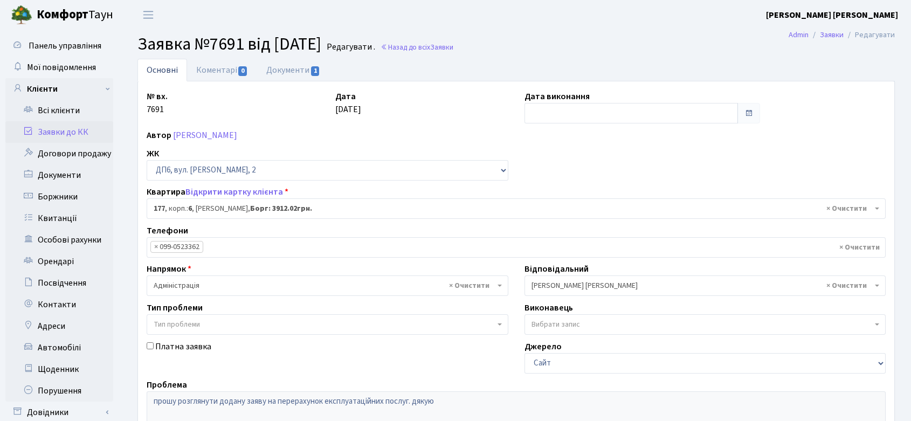
select select "46671"
click at [220, 71] on link "Коментарі 0" at bounding box center [222, 70] width 70 height 22
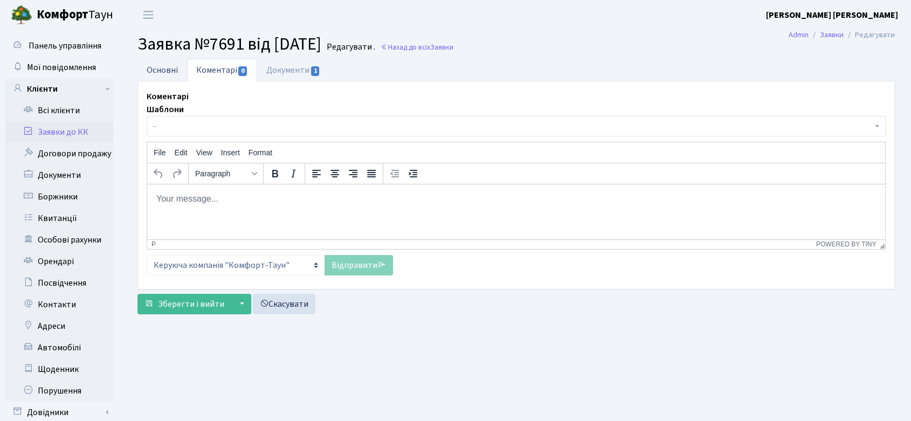
click at [168, 69] on link "Основні" at bounding box center [162, 70] width 50 height 22
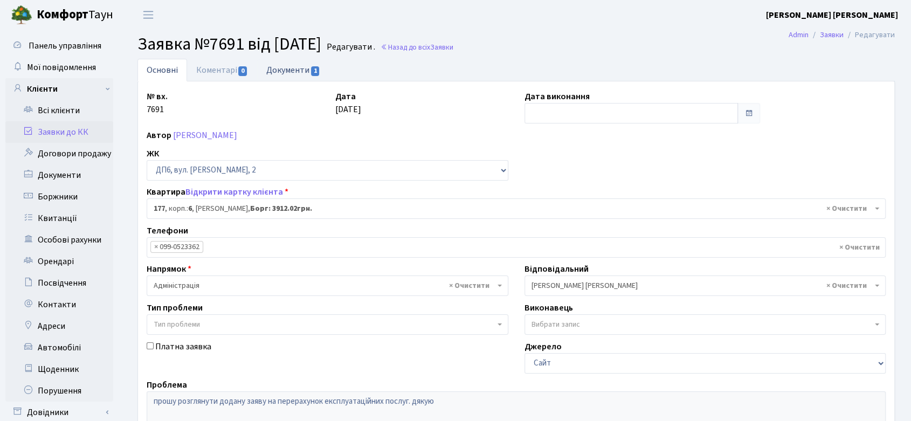
click at [302, 71] on link "Документи 1" at bounding box center [293, 70] width 72 height 22
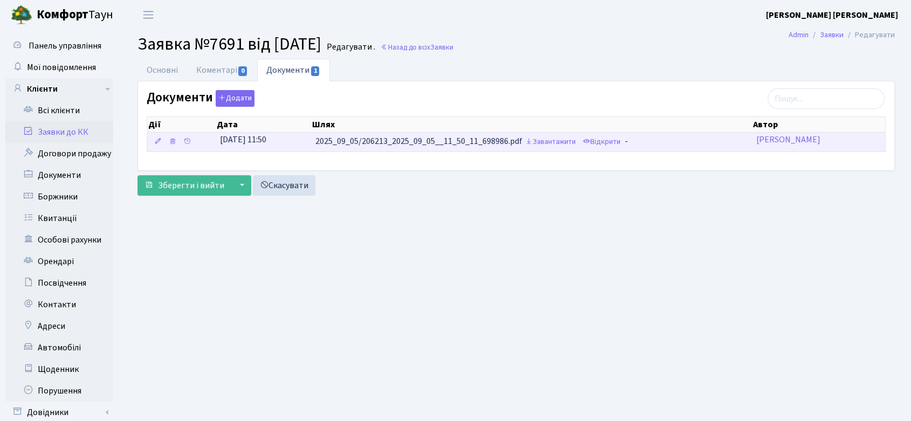
click at [488, 141] on td "2025_09_05/206213_2025_09_05__11_50_11_698986.pdf Завантажити Відкрити -" at bounding box center [531, 142] width 441 height 19
click at [543, 142] on link "Завантажити" at bounding box center [550, 142] width 56 height 17
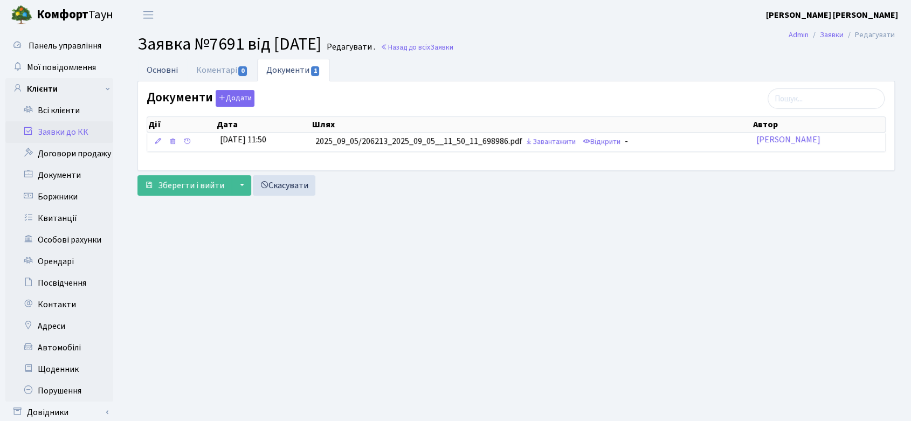
click at [174, 68] on link "Основні" at bounding box center [162, 70] width 50 height 22
